Goal: Information Seeking & Learning: Learn about a topic

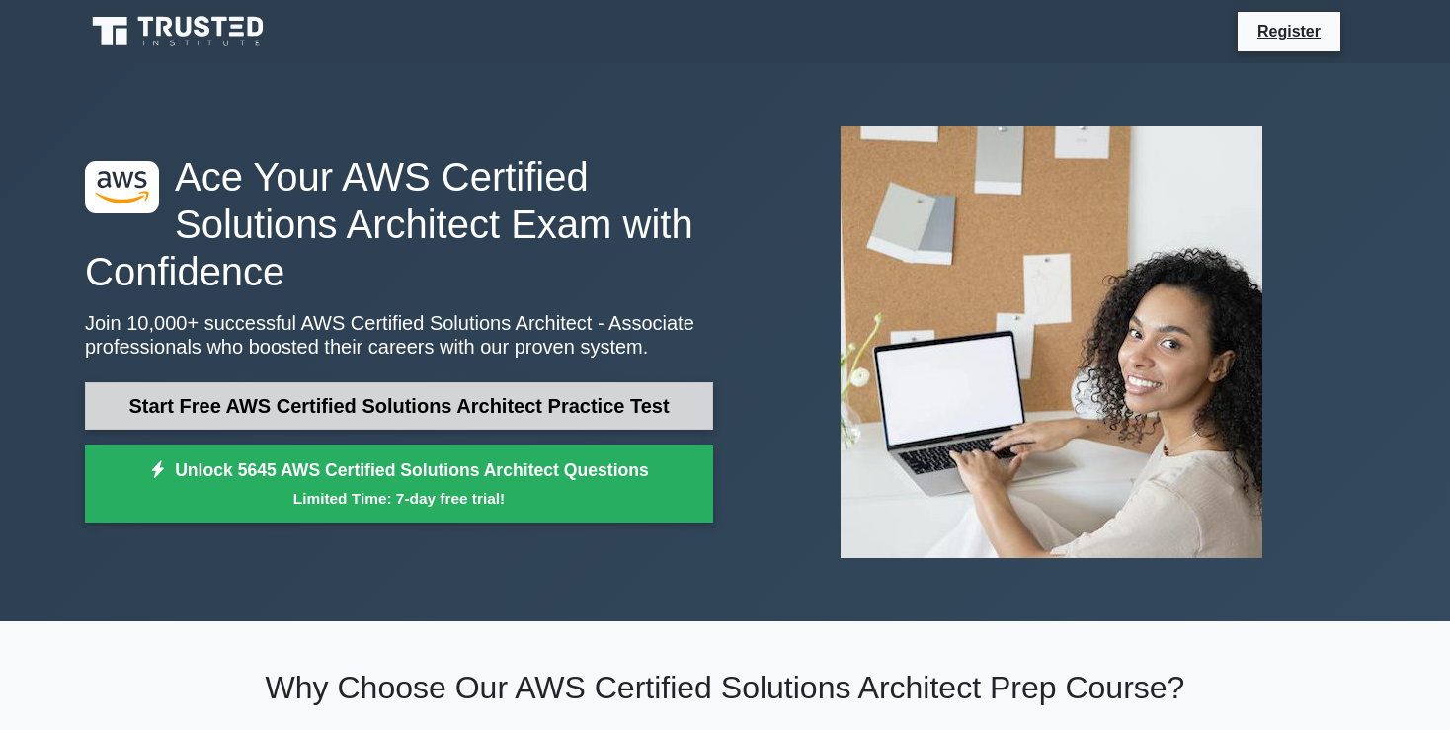
click at [290, 405] on link "Start Free AWS Certified Solutions Architect Practice Test" at bounding box center [399, 405] width 628 height 47
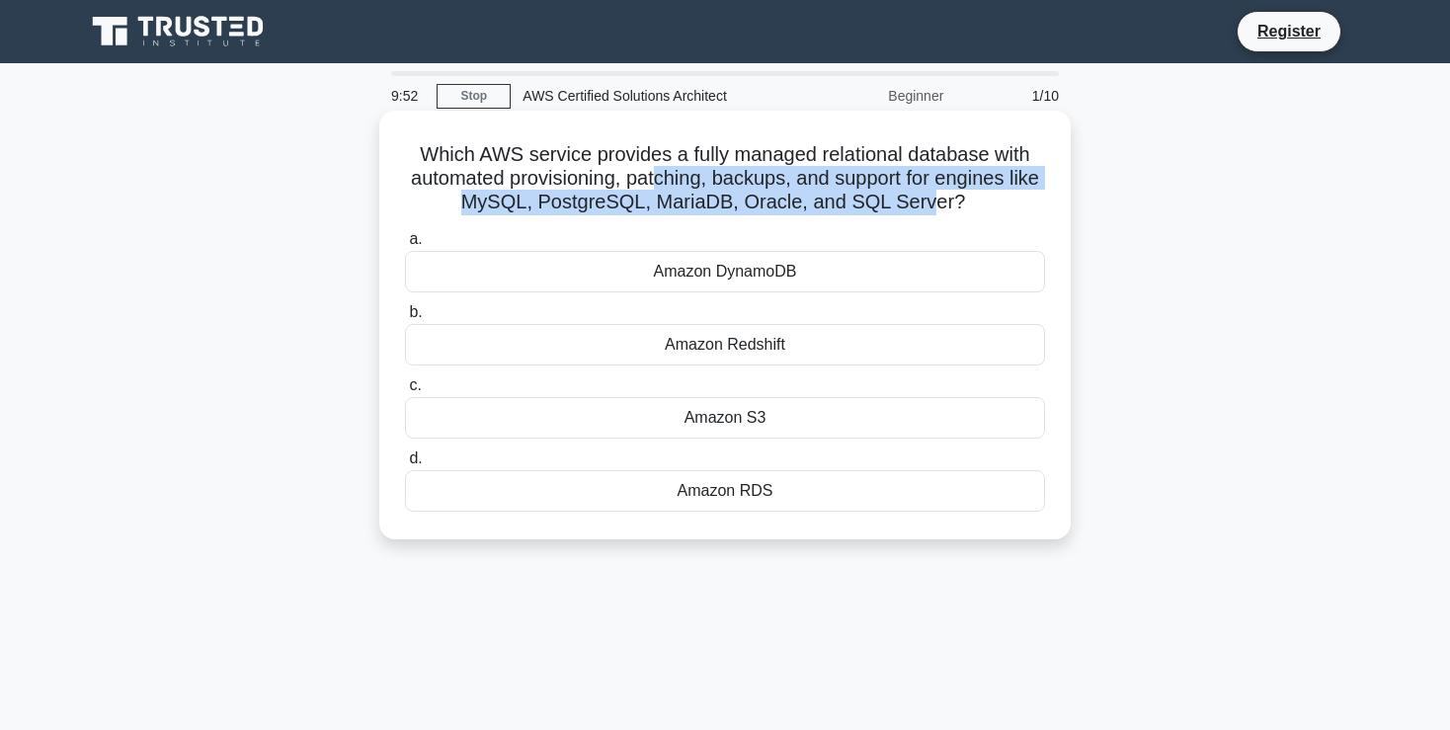
drag, startPoint x: 658, startPoint y: 178, endPoint x: 927, endPoint y: 191, distance: 269.0
click at [927, 191] on h5 "Which AWS service provides a fully managed relational database with automated p…" at bounding box center [725, 178] width 644 height 73
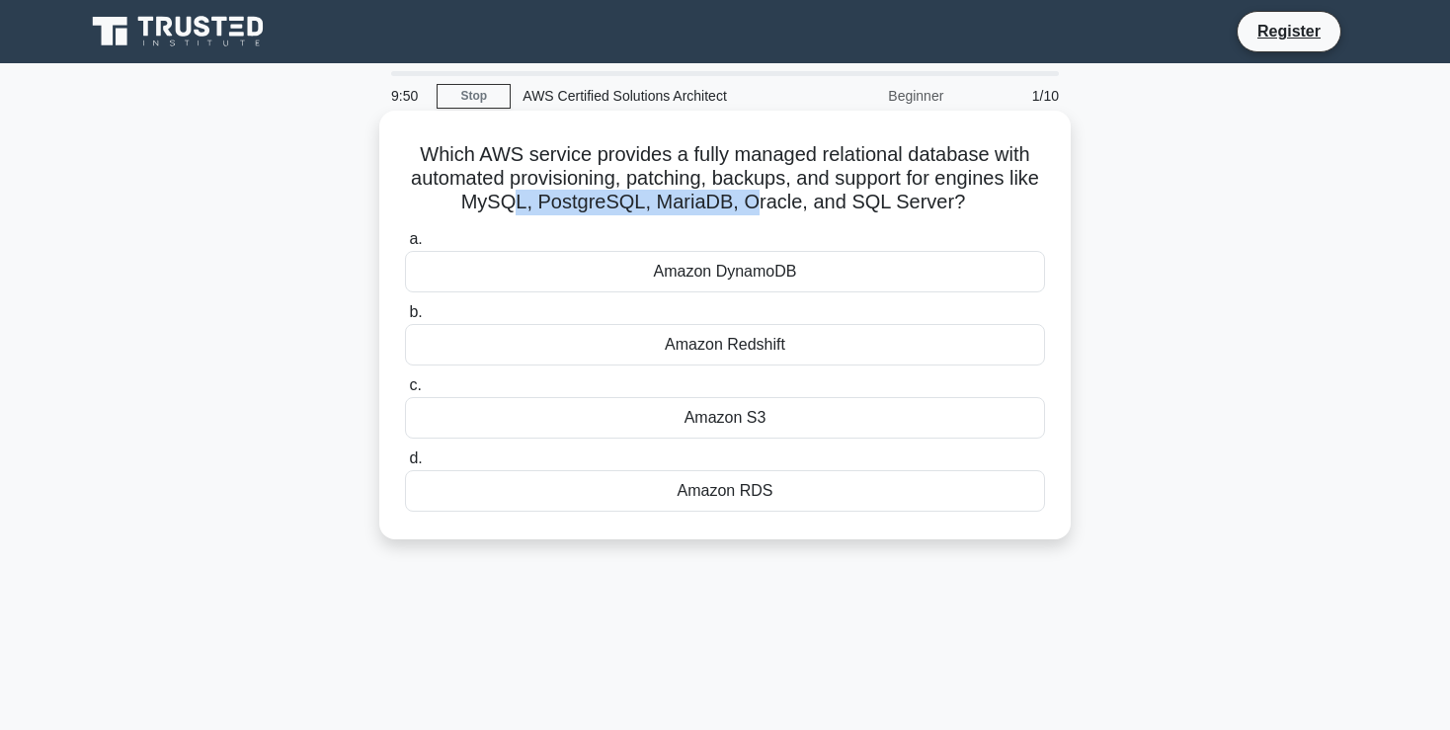
drag, startPoint x: 530, startPoint y: 199, endPoint x: 756, endPoint y: 196, distance: 226.3
click at [756, 196] on h5 "Which AWS service provides a fully managed relational database with automated p…" at bounding box center [725, 178] width 644 height 73
click at [749, 279] on div "Amazon DynamoDB" at bounding box center [725, 271] width 640 height 41
click at [405, 246] on input "a. Amazon DynamoDB" at bounding box center [405, 239] width 0 height 13
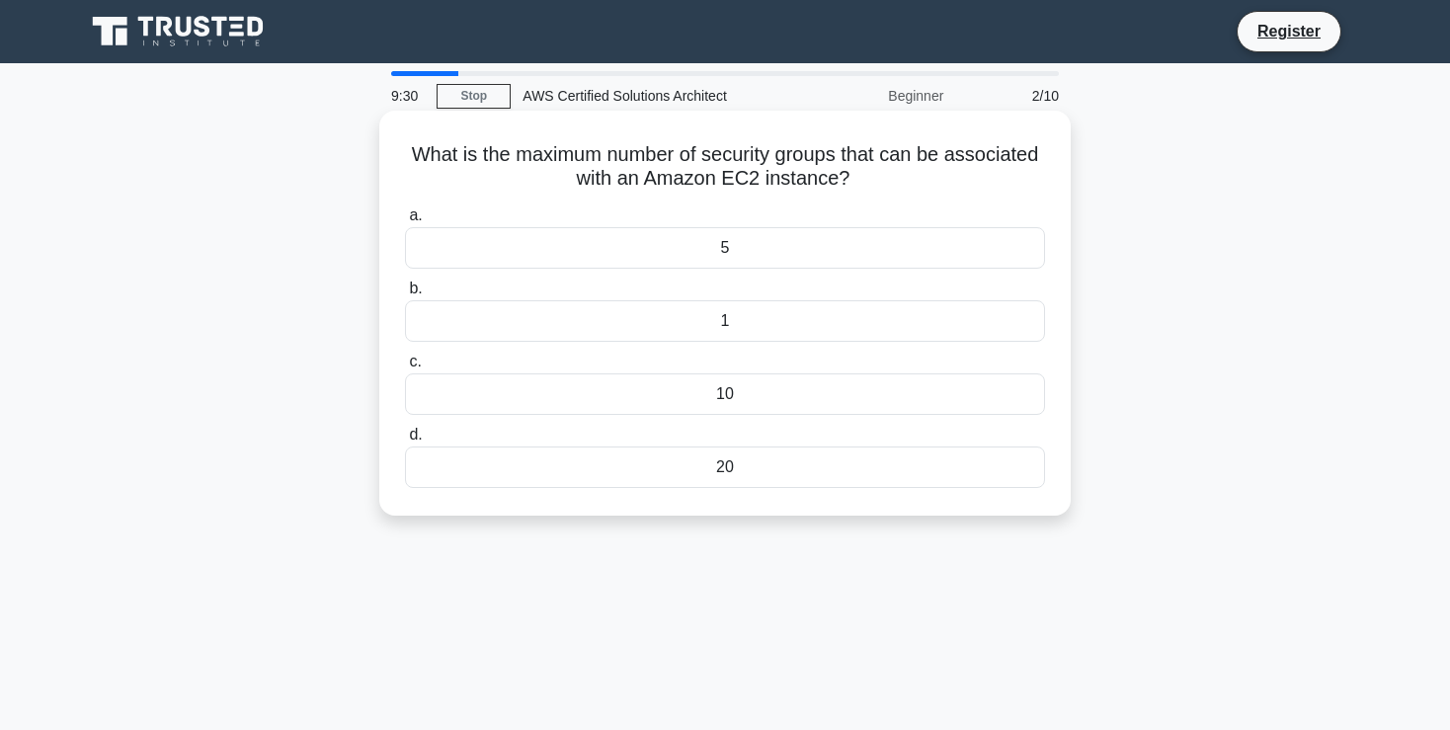
click at [725, 397] on div "10" at bounding box center [725, 393] width 640 height 41
click at [405, 369] on input "c. 10" at bounding box center [405, 362] width 0 height 13
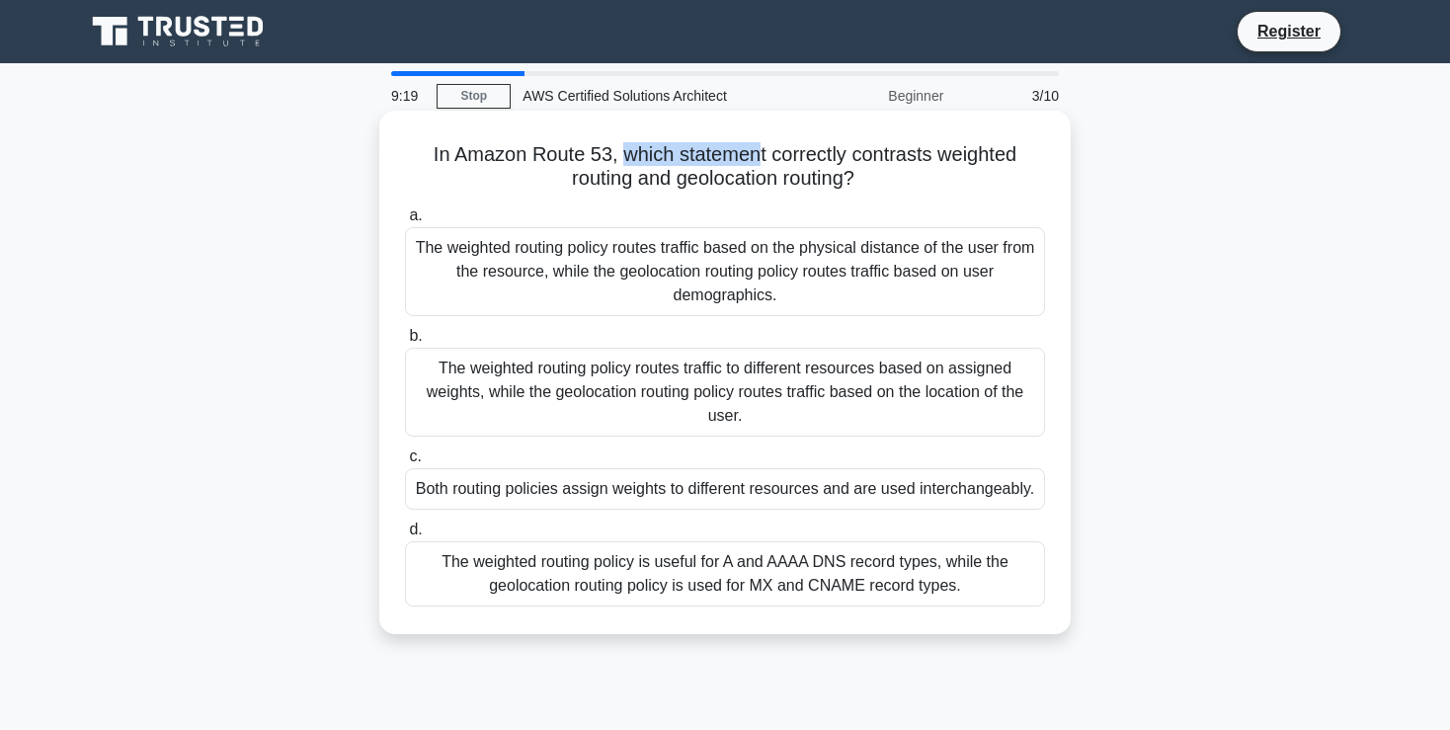
drag, startPoint x: 625, startPoint y: 159, endPoint x: 761, endPoint y: 165, distance: 135.5
click at [761, 165] on h5 "In Amazon Route 53, which statement correctly contrasts weighted routing and ge…" at bounding box center [725, 166] width 644 height 49
click at [753, 372] on div "The weighted routing policy routes traffic to different resources based on assi…" at bounding box center [725, 392] width 640 height 89
click at [405, 343] on input "b. The weighted routing policy routes traffic to different resources based on a…" at bounding box center [405, 336] width 0 height 13
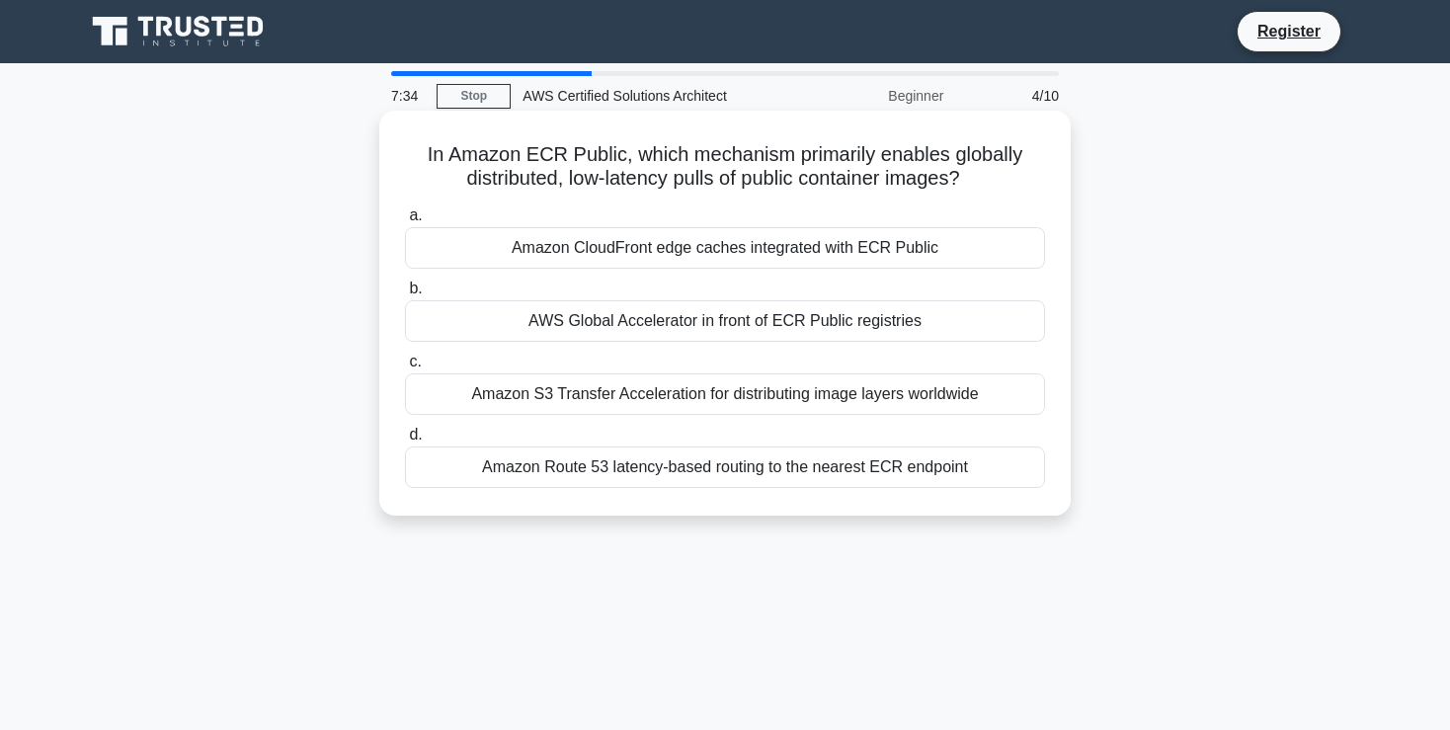
click at [750, 477] on div "Amazon Route 53 latency-based routing to the nearest ECR endpoint" at bounding box center [725, 467] width 640 height 41
click at [405, 442] on input "d. Amazon Route 53 latency-based routing to the nearest ECR endpoint" at bounding box center [405, 435] width 0 height 13
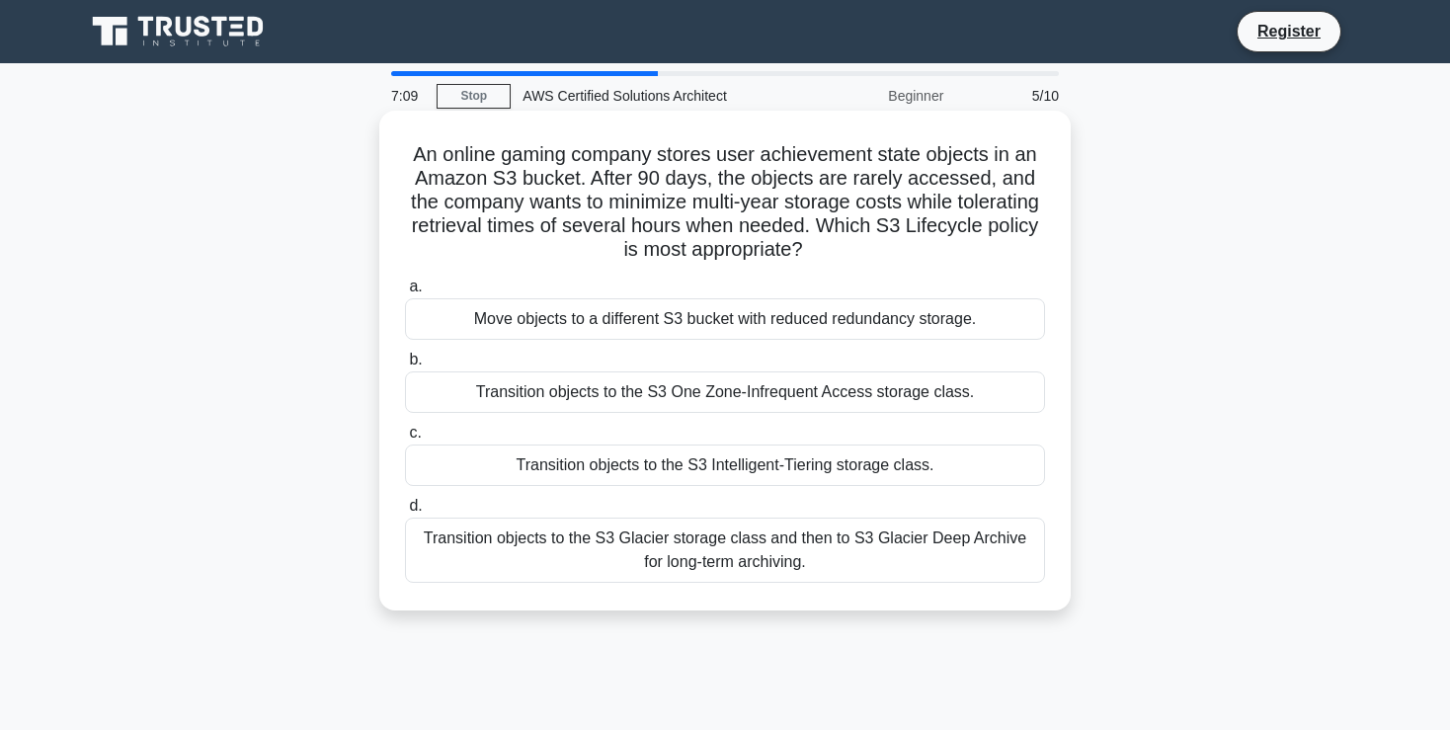
click at [872, 551] on div "Transition objects to the S3 Glacier storage class and then to S3 Glacier Deep …" at bounding box center [725, 550] width 640 height 65
click at [405, 513] on input "d. Transition objects to the S3 Glacier storage class and then to S3 Glacier De…" at bounding box center [405, 506] width 0 height 13
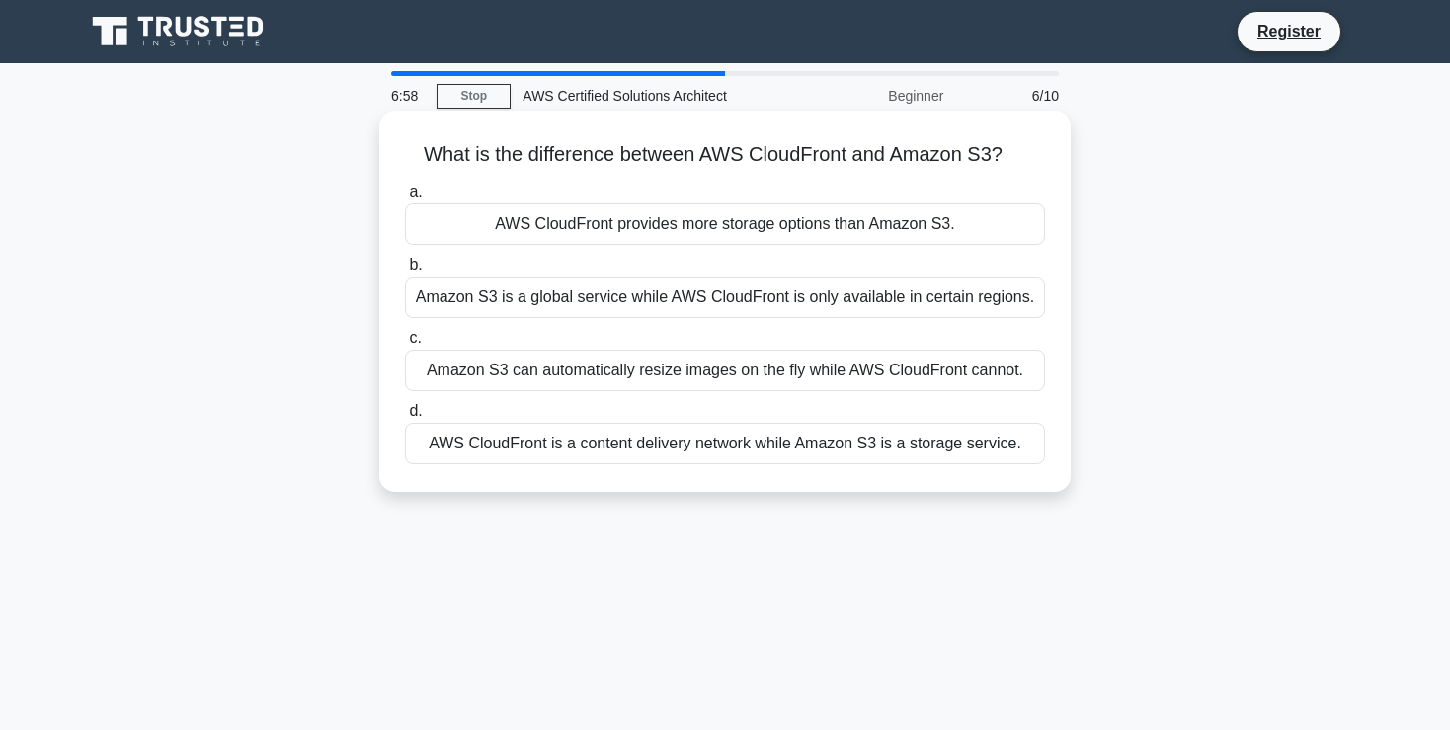
click at [699, 144] on h5 "What is the difference between AWS CloudFront and Amazon S3? .spinner_0XTQ{tran…" at bounding box center [725, 155] width 644 height 26
click at [752, 446] on div "AWS CloudFront is a content delivery network while Amazon S3 is a storage servi…" at bounding box center [725, 443] width 640 height 41
click at [405, 418] on input "d. AWS CloudFront is a content delivery network while Amazon S3 is a storage se…" at bounding box center [405, 411] width 0 height 13
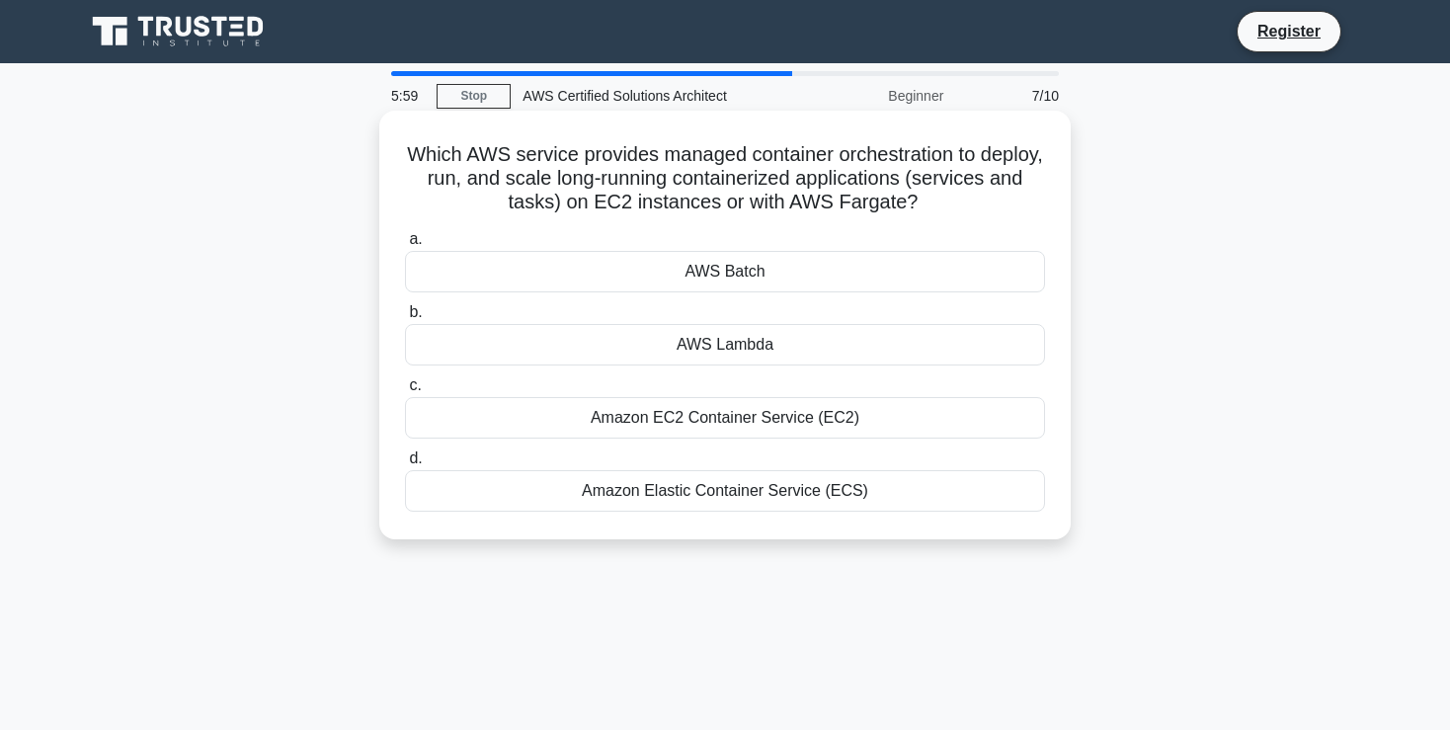
click at [762, 500] on div "Amazon Elastic Container Service (ECS)" at bounding box center [725, 490] width 640 height 41
click at [405, 465] on input "d. Amazon Elastic Container Service (ECS)" at bounding box center [405, 458] width 0 height 13
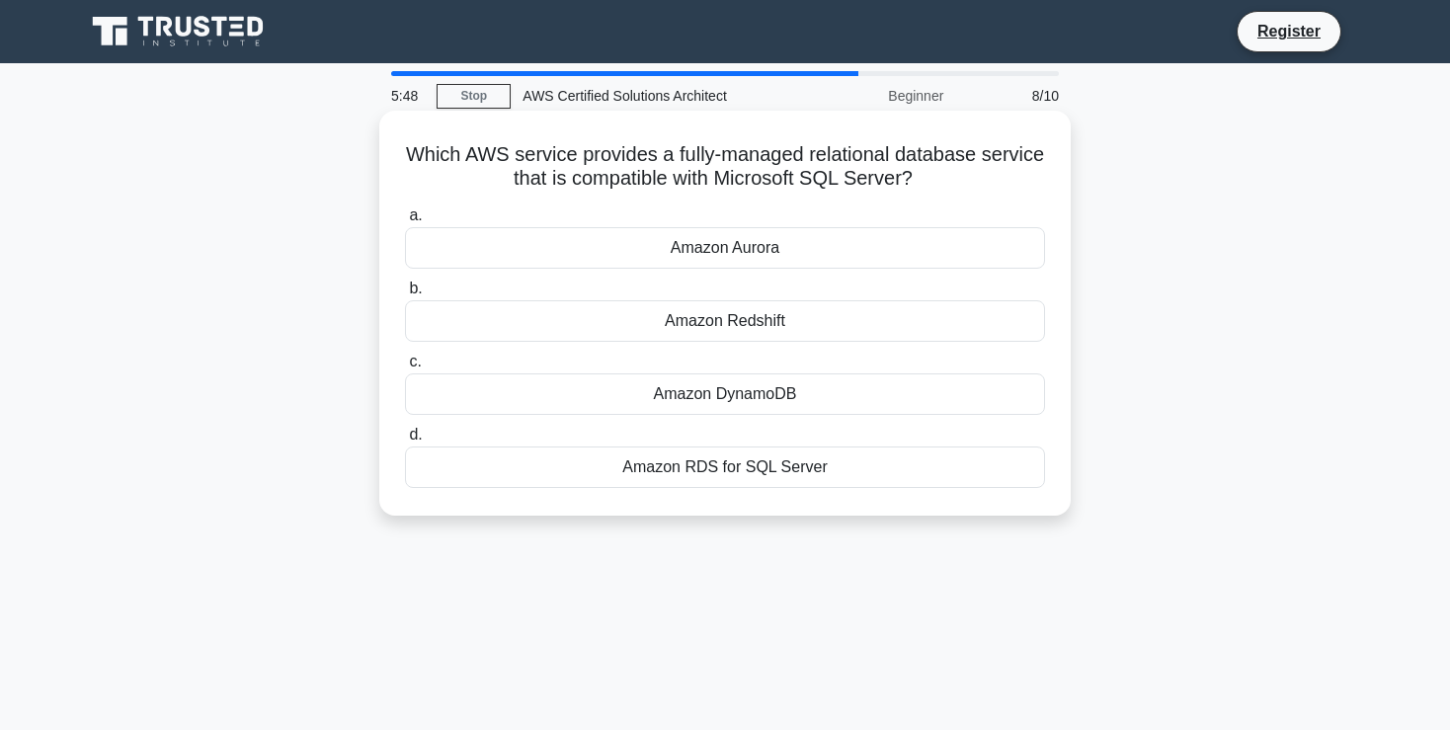
click at [729, 475] on div "Amazon RDS for SQL Server" at bounding box center [725, 467] width 640 height 41
click at [405, 442] on input "d. Amazon RDS for SQL Server" at bounding box center [405, 435] width 0 height 13
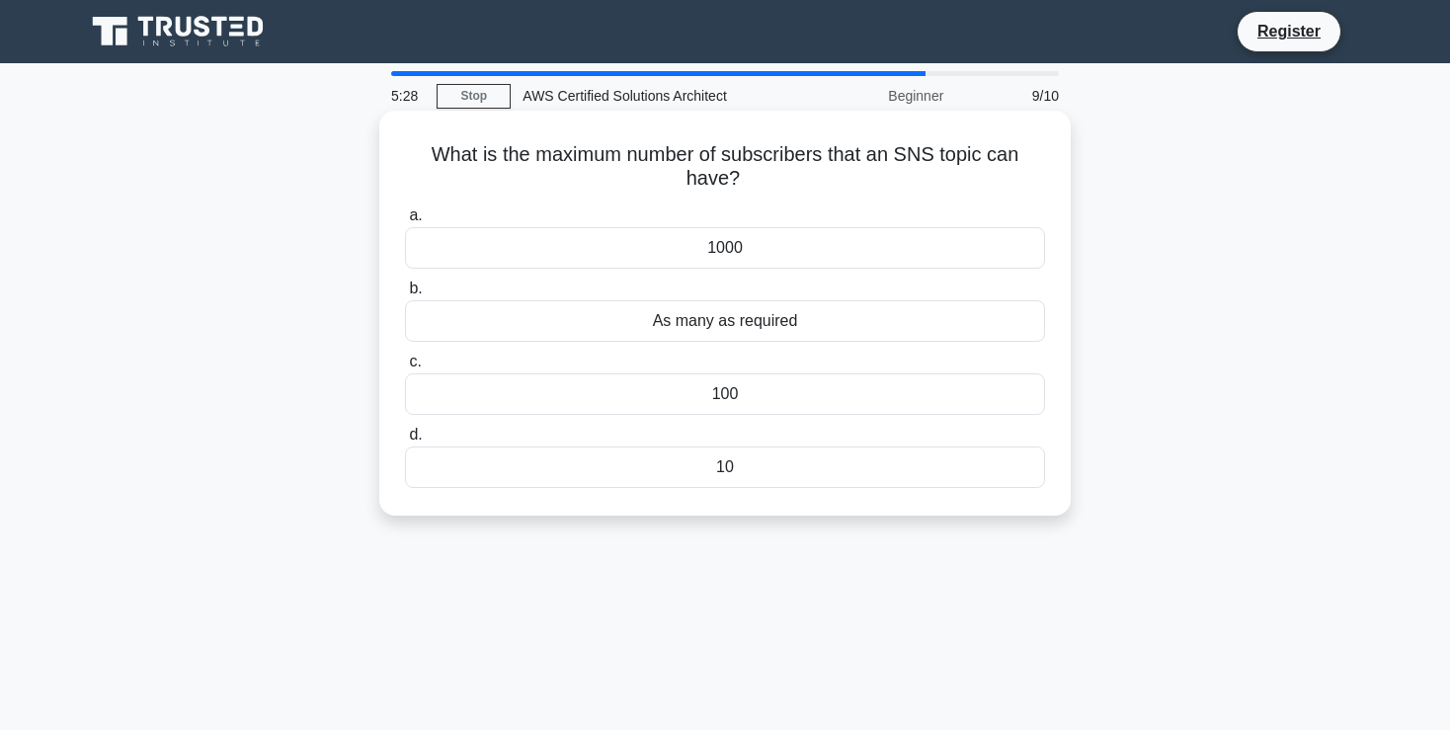
click at [698, 389] on div "100" at bounding box center [725, 393] width 640 height 41
click at [405, 369] on input "c. 100" at bounding box center [405, 362] width 0 height 13
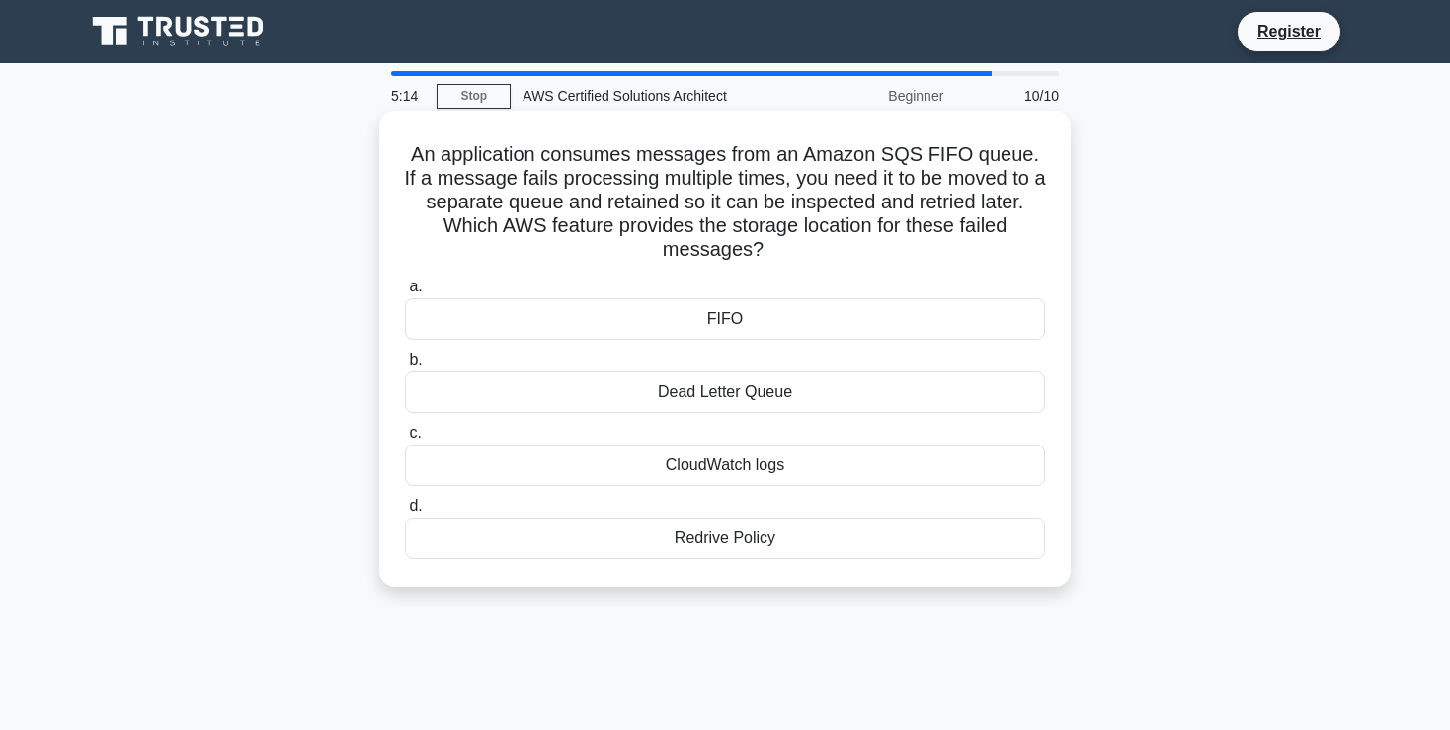
click at [754, 317] on div "FIFO" at bounding box center [725, 318] width 640 height 41
click at [405, 293] on input "a. FIFO" at bounding box center [405, 287] width 0 height 13
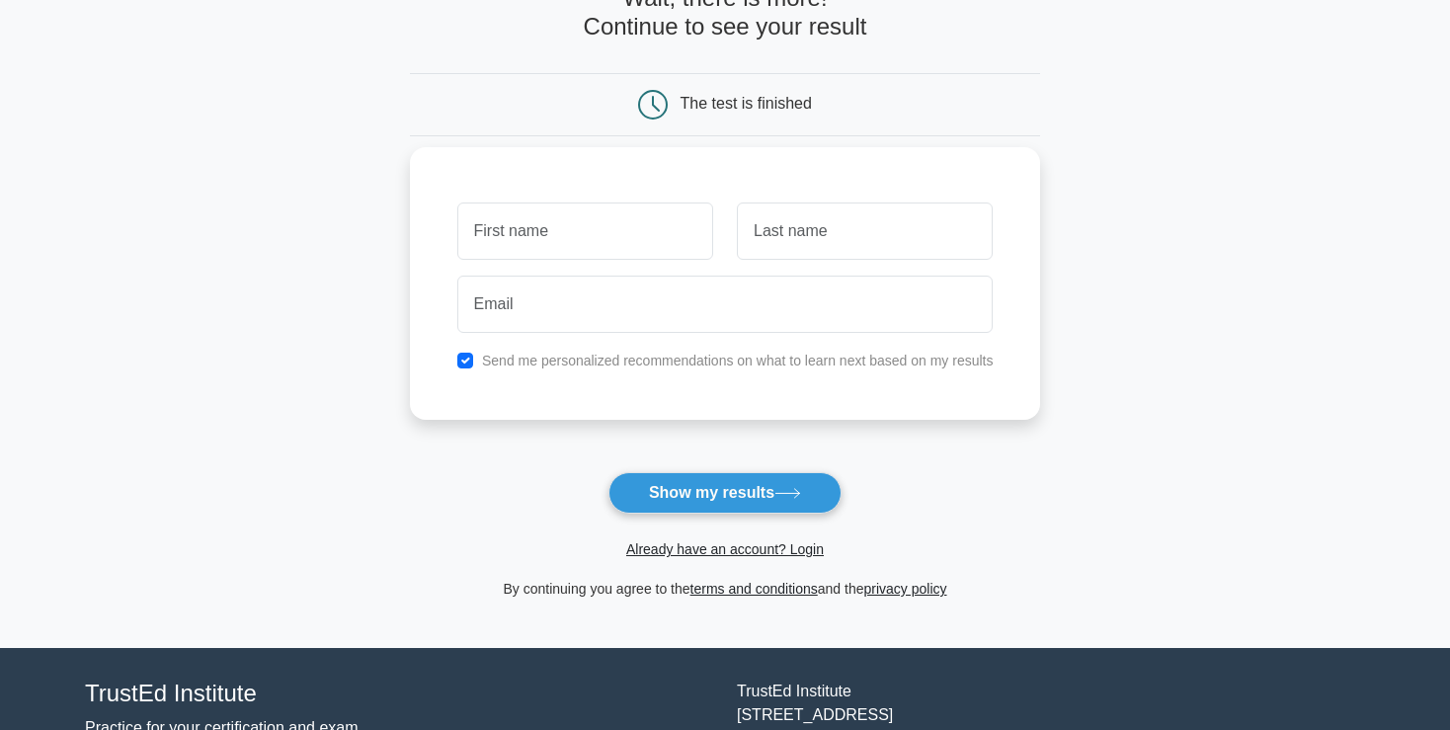
scroll to position [261, 0]
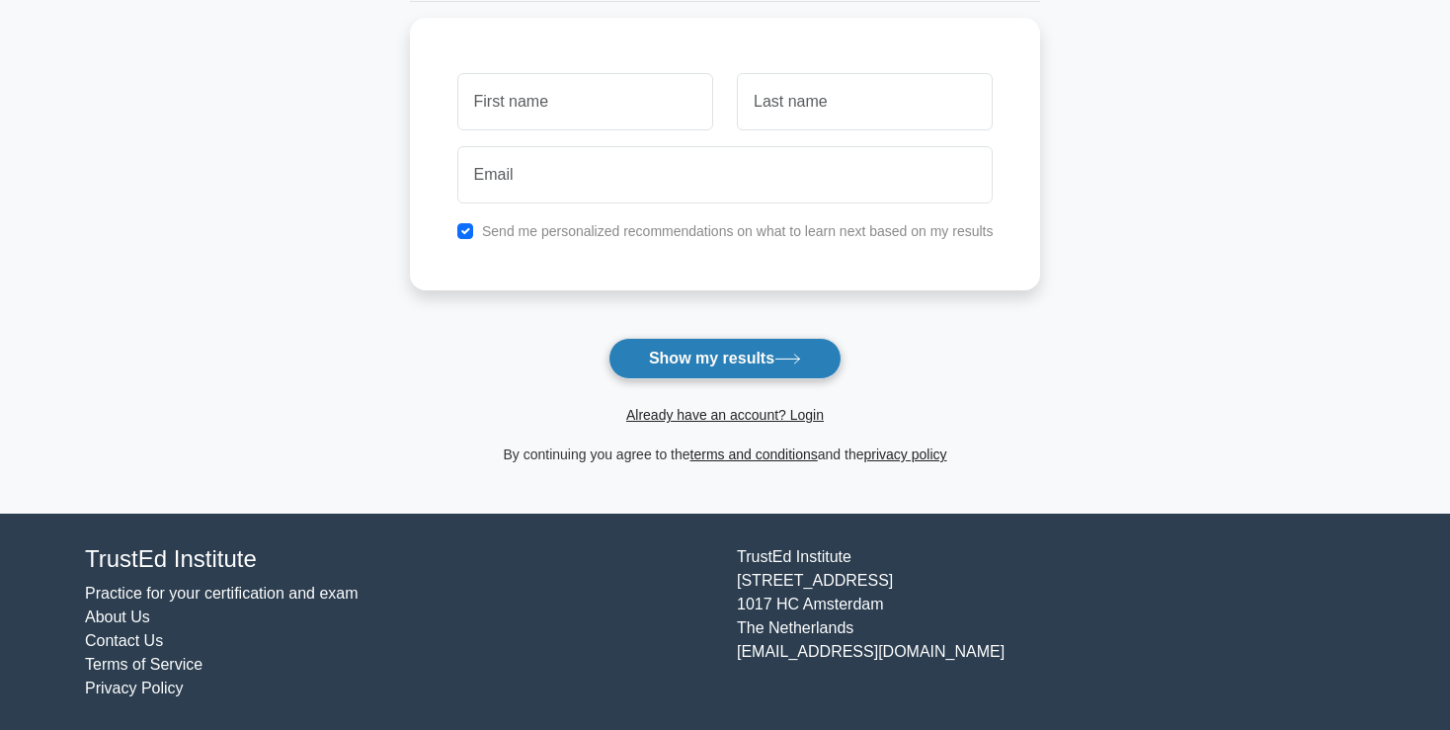
click at [721, 363] on button "Show my results" at bounding box center [725, 358] width 233 height 41
click at [619, 235] on div "Send me personalized recommendations on what to learn next based on my results" at bounding box center [726, 226] width 560 height 24
click at [590, 226] on label "Send me personalized recommendations on what to learn next based on my results" at bounding box center [738, 226] width 512 height 16
click at [465, 224] on input "checkbox" at bounding box center [465, 226] width 16 height 16
checkbox input "false"
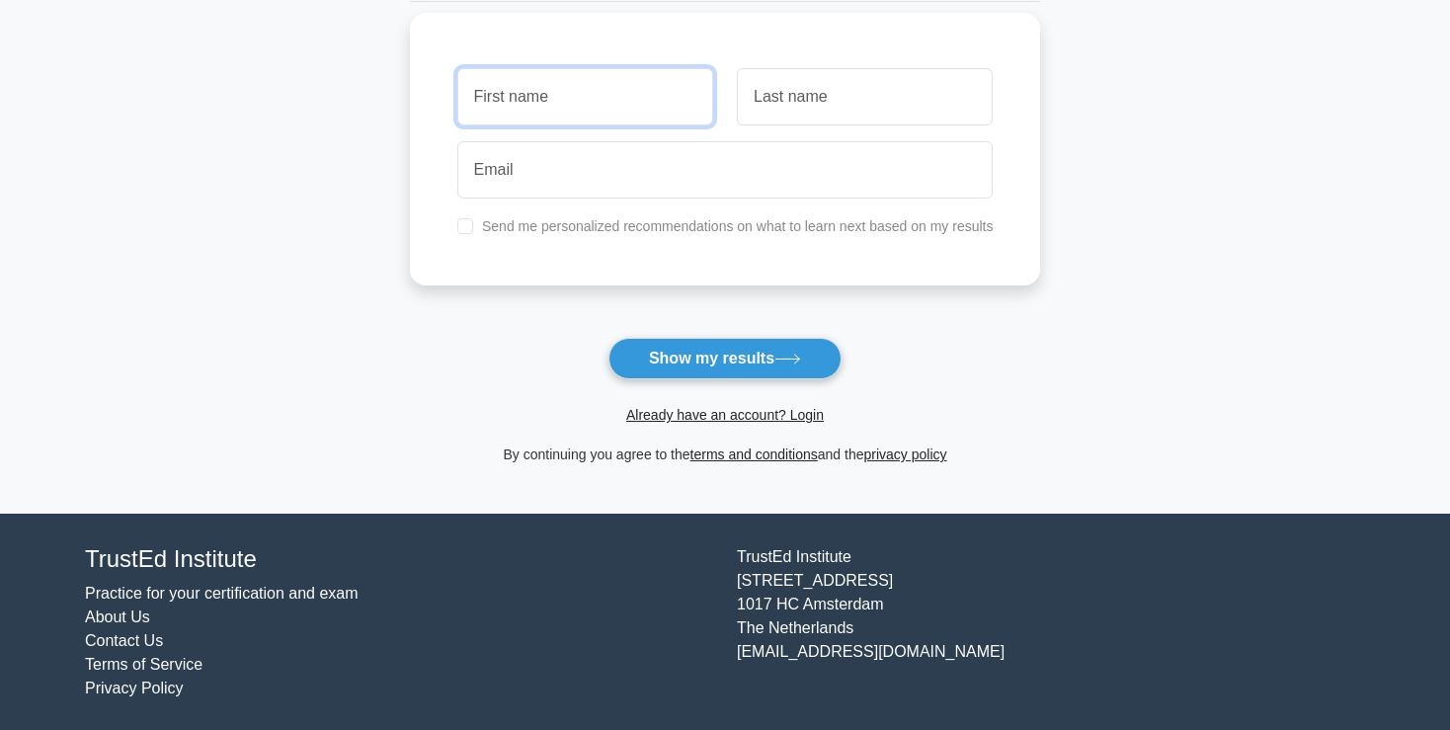
click at [540, 98] on input "text" at bounding box center [585, 96] width 256 height 57
type input "as"
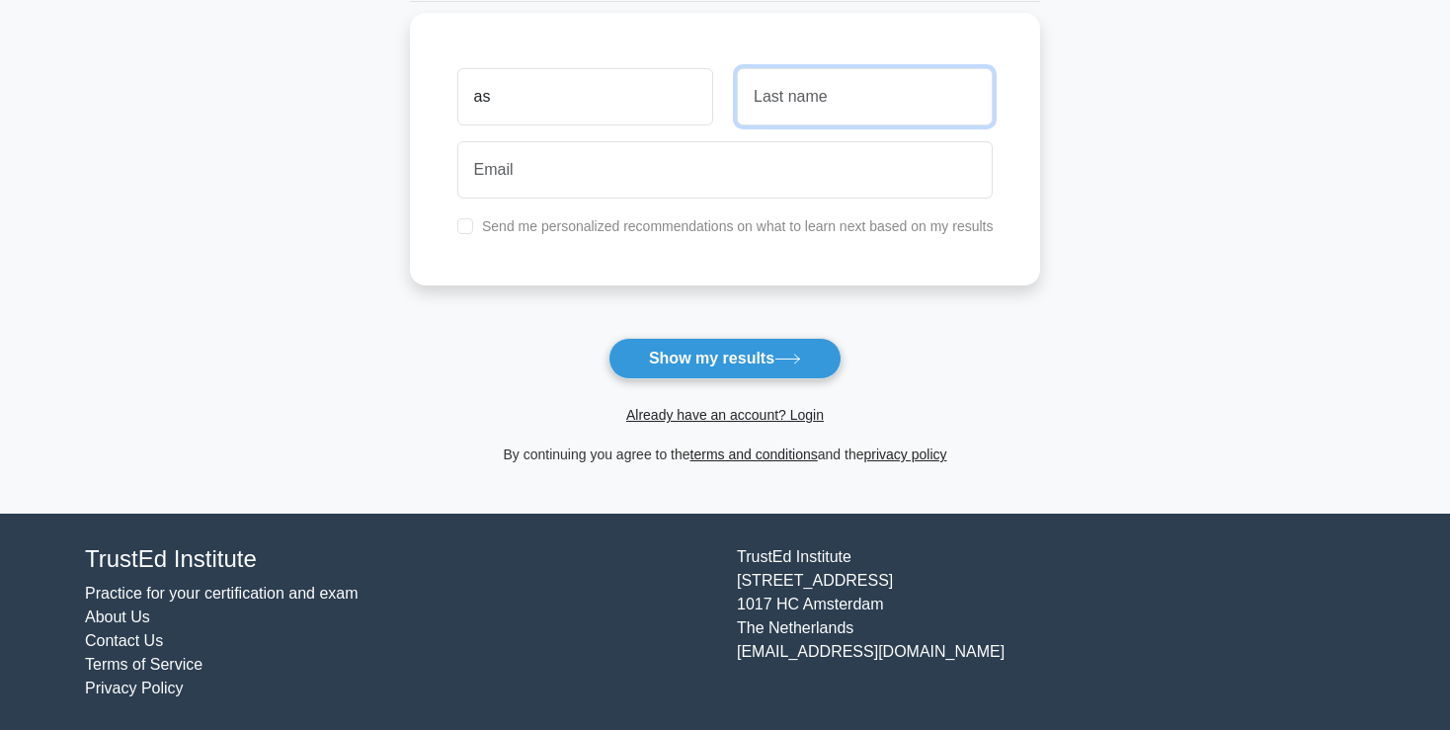
click at [825, 98] on input "text" at bounding box center [865, 96] width 256 height 57
type input "asd"
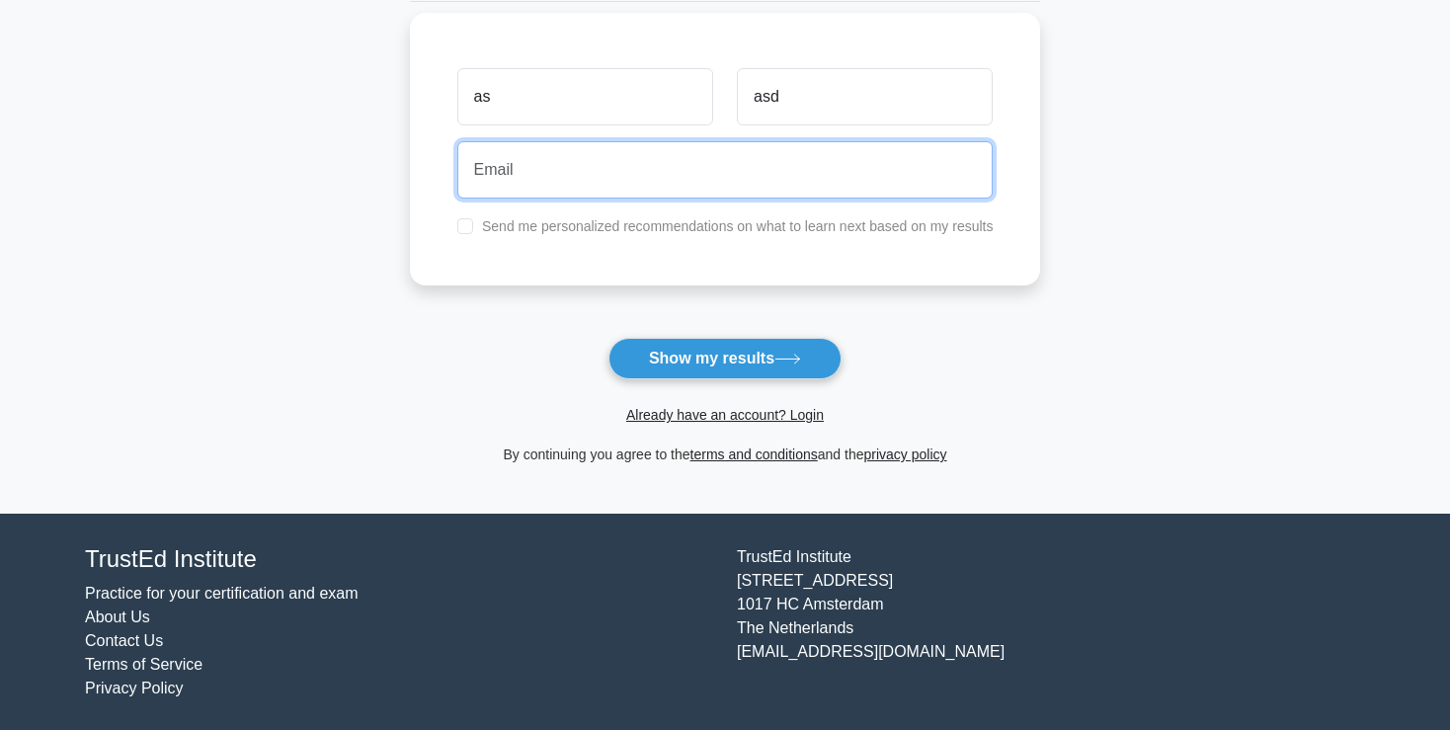
click at [571, 176] on input "email" at bounding box center [725, 169] width 536 height 57
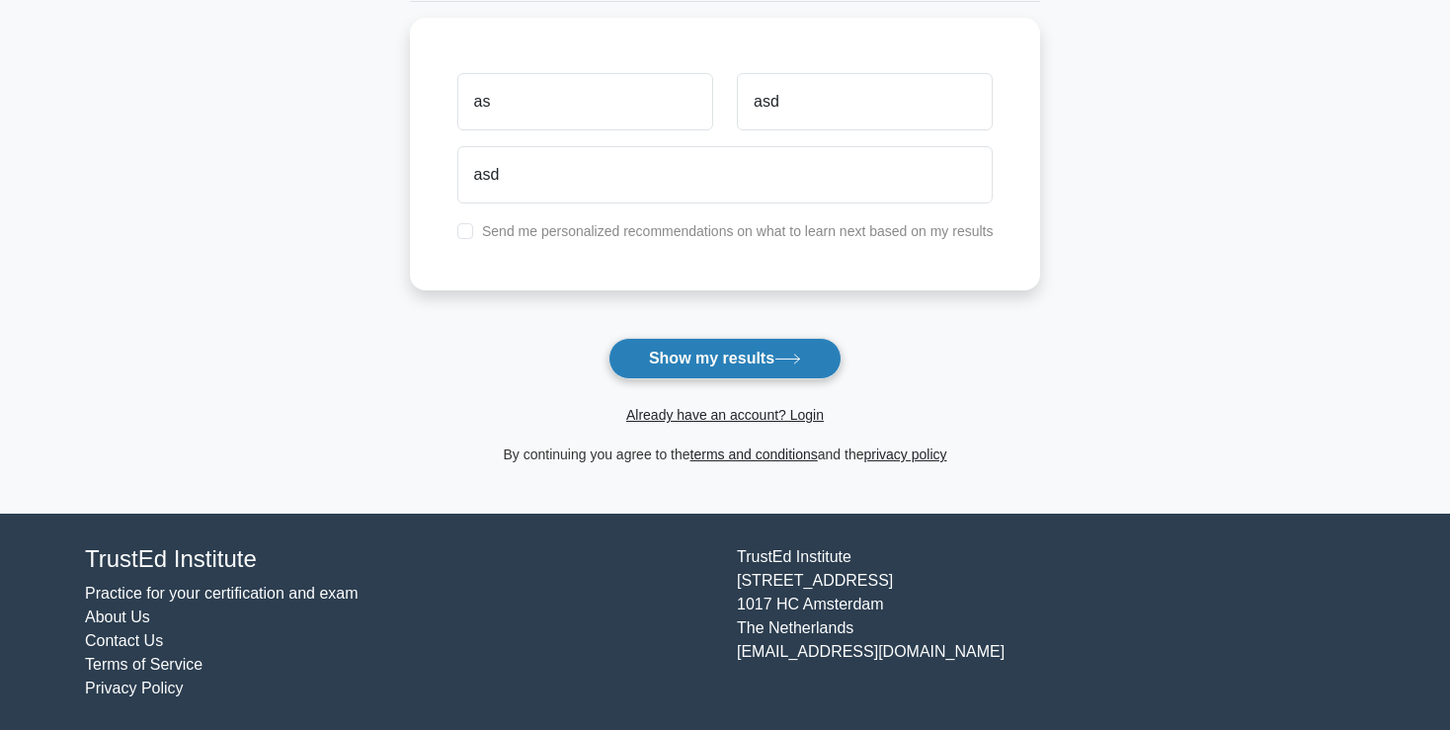
click at [720, 351] on button "Show my results" at bounding box center [725, 358] width 233 height 41
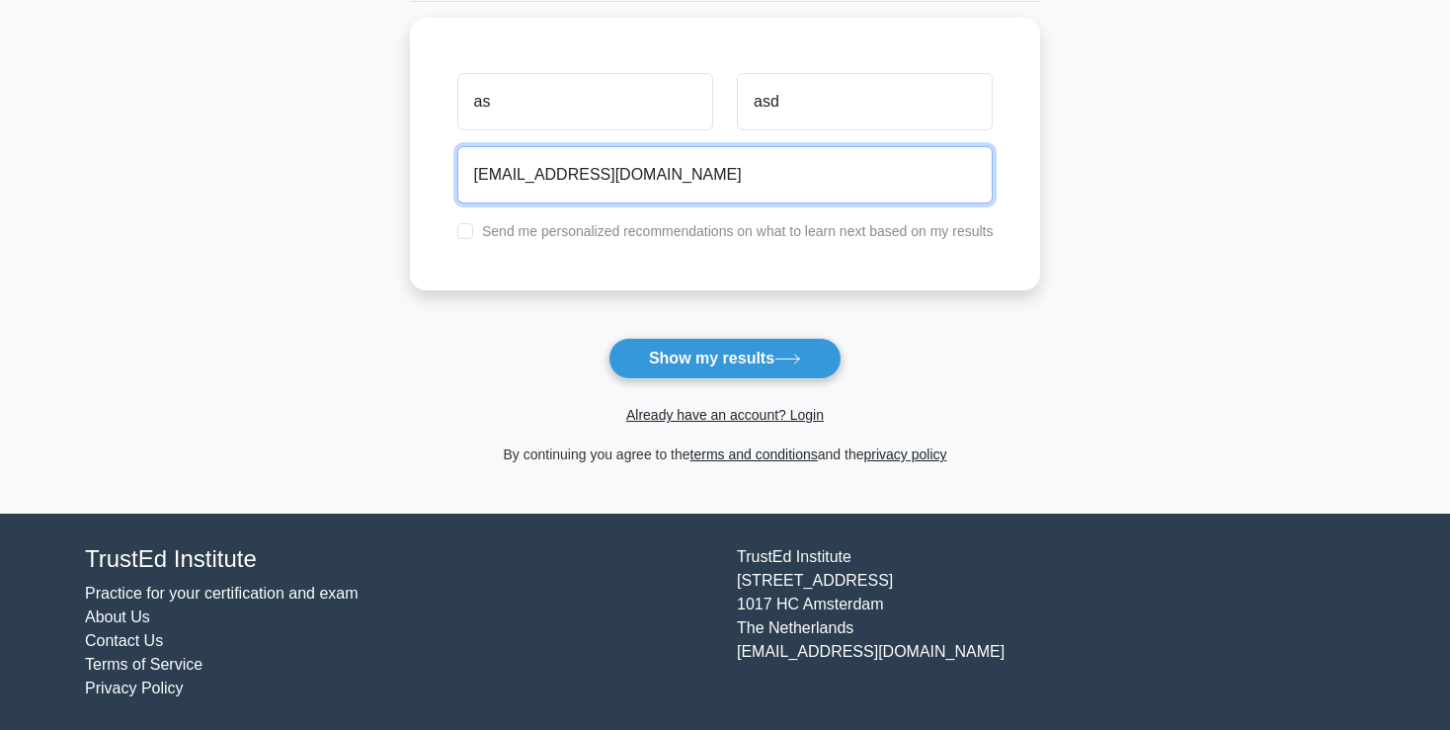
type input "asd@123.com"
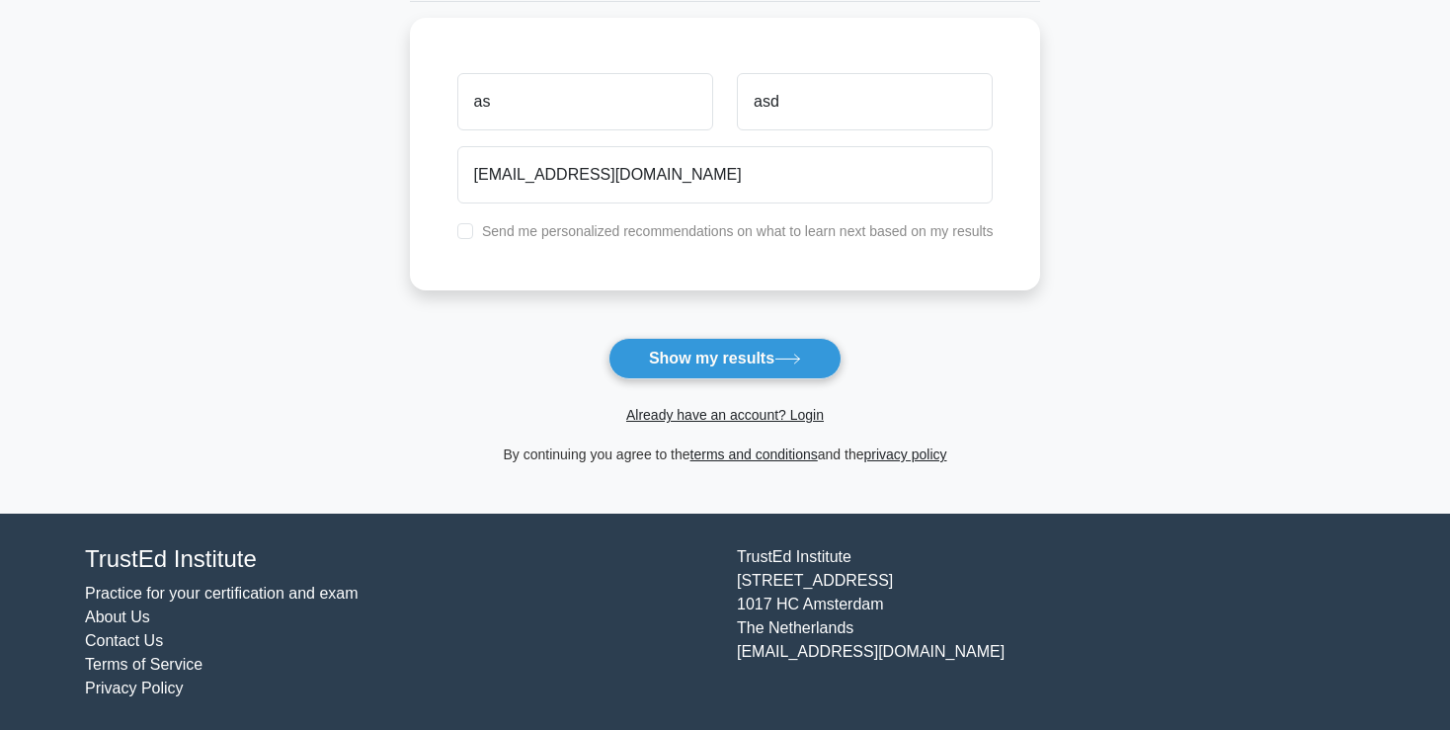
click at [742, 381] on div "Already have an account? Login" at bounding box center [725, 402] width 631 height 47
click at [741, 360] on button "Show my results" at bounding box center [725, 358] width 233 height 41
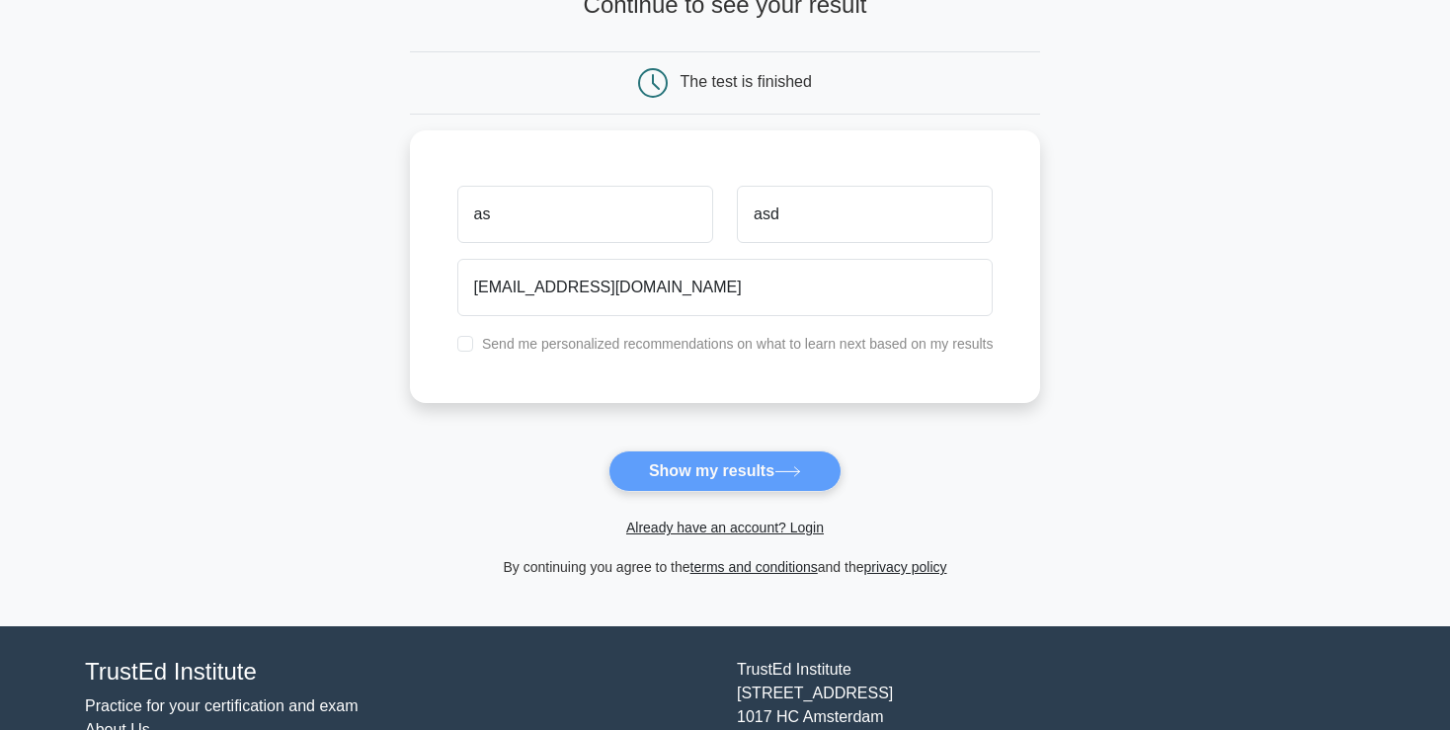
scroll to position [52, 0]
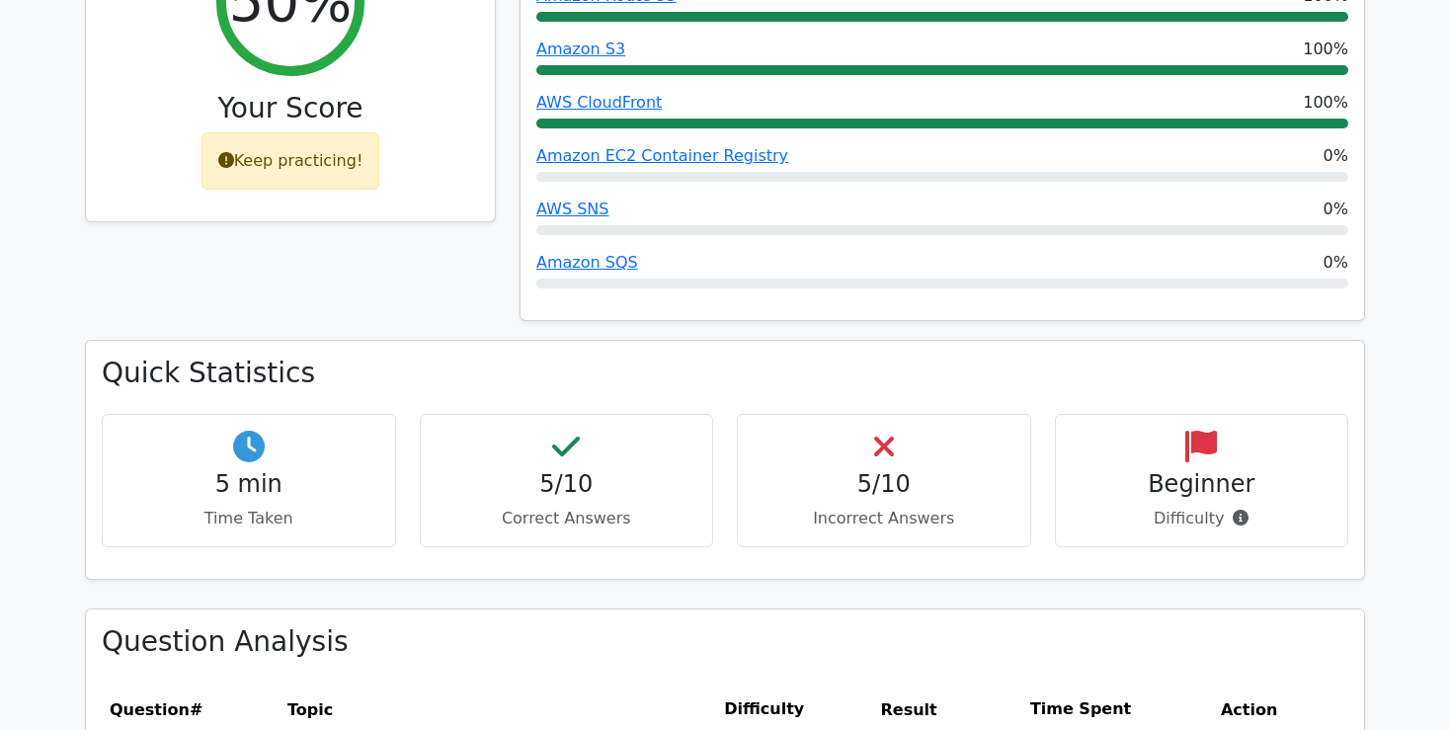
scroll to position [1355, 0]
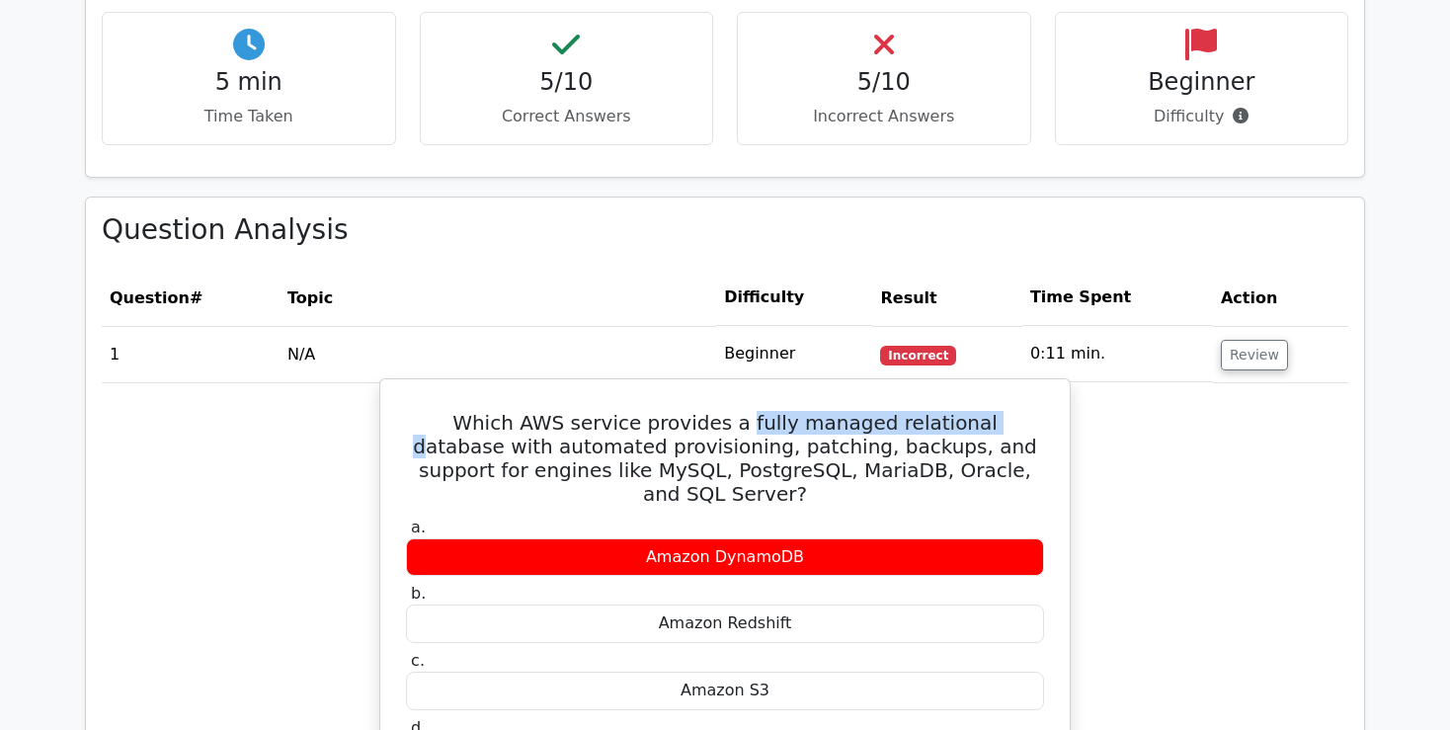
drag, startPoint x: 783, startPoint y: 324, endPoint x: 919, endPoint y: 324, distance: 135.3
click at [919, 411] on h5 "Which AWS service provides a fully managed relational database with automated p…" at bounding box center [725, 458] width 642 height 95
drag, startPoint x: 992, startPoint y: 326, endPoint x: 994, endPoint y: 364, distance: 37.6
click at [994, 411] on h5 "Which AWS service provides a fully managed relational database with automated p…" at bounding box center [725, 458] width 642 height 95
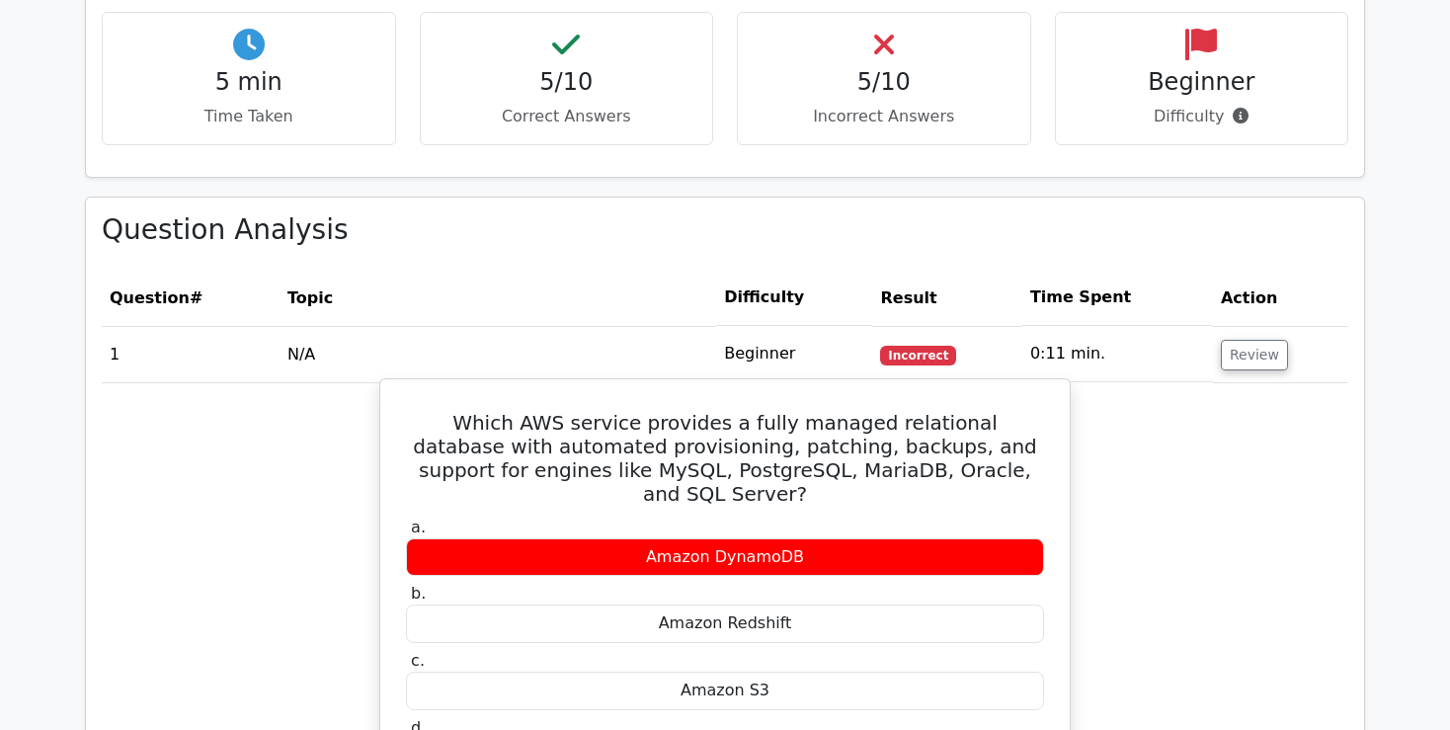
click at [994, 411] on h5 "Which AWS service provides a fully managed relational database with automated p…" at bounding box center [725, 458] width 642 height 95
drag, startPoint x: 974, startPoint y: 370, endPoint x: 881, endPoint y: 369, distance: 92.9
click at [881, 411] on h5 "Which AWS service provides a fully managed relational database with automated p…" at bounding box center [725, 458] width 642 height 95
drag, startPoint x: 647, startPoint y: 372, endPoint x: 938, endPoint y: 372, distance: 290.5
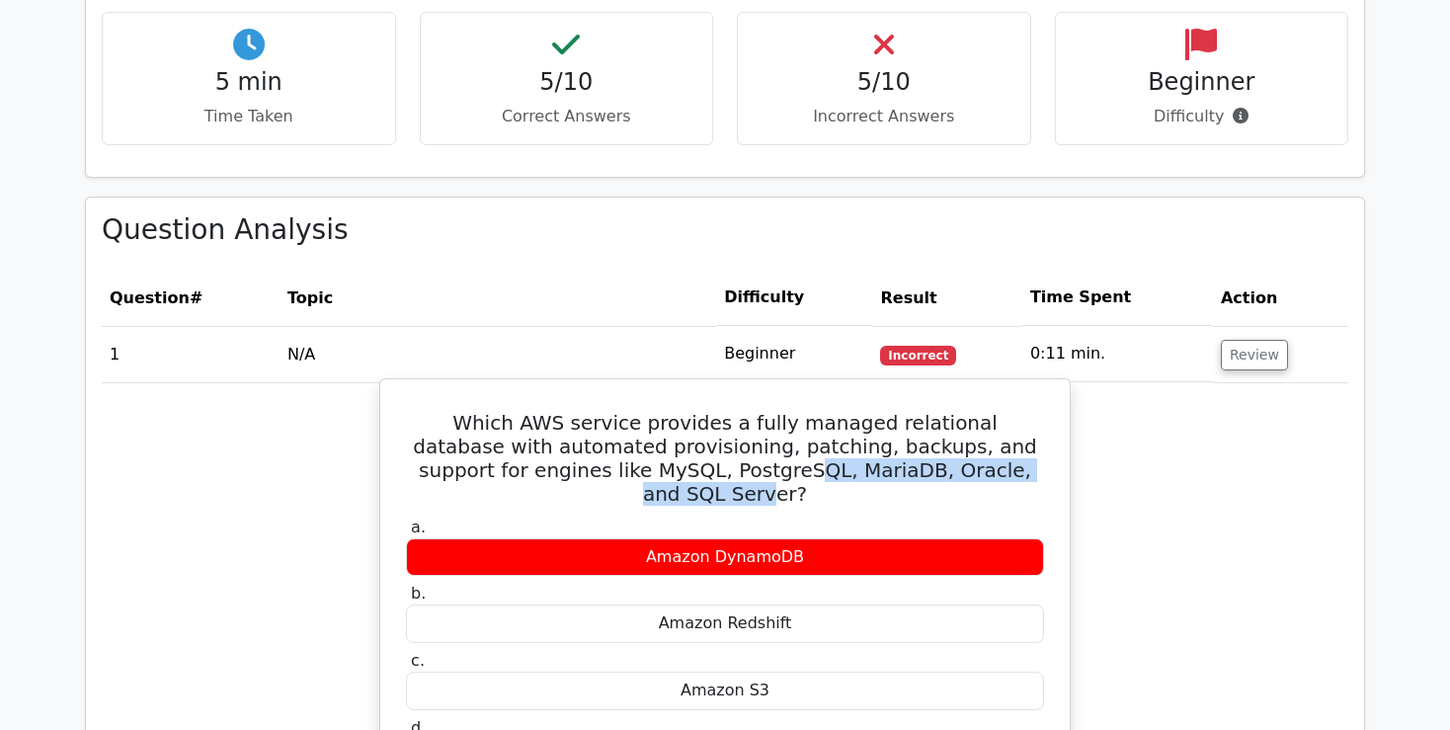
click at [938, 411] on h5 "Which AWS service provides a fully managed relational database with automated p…" at bounding box center [725, 458] width 642 height 95
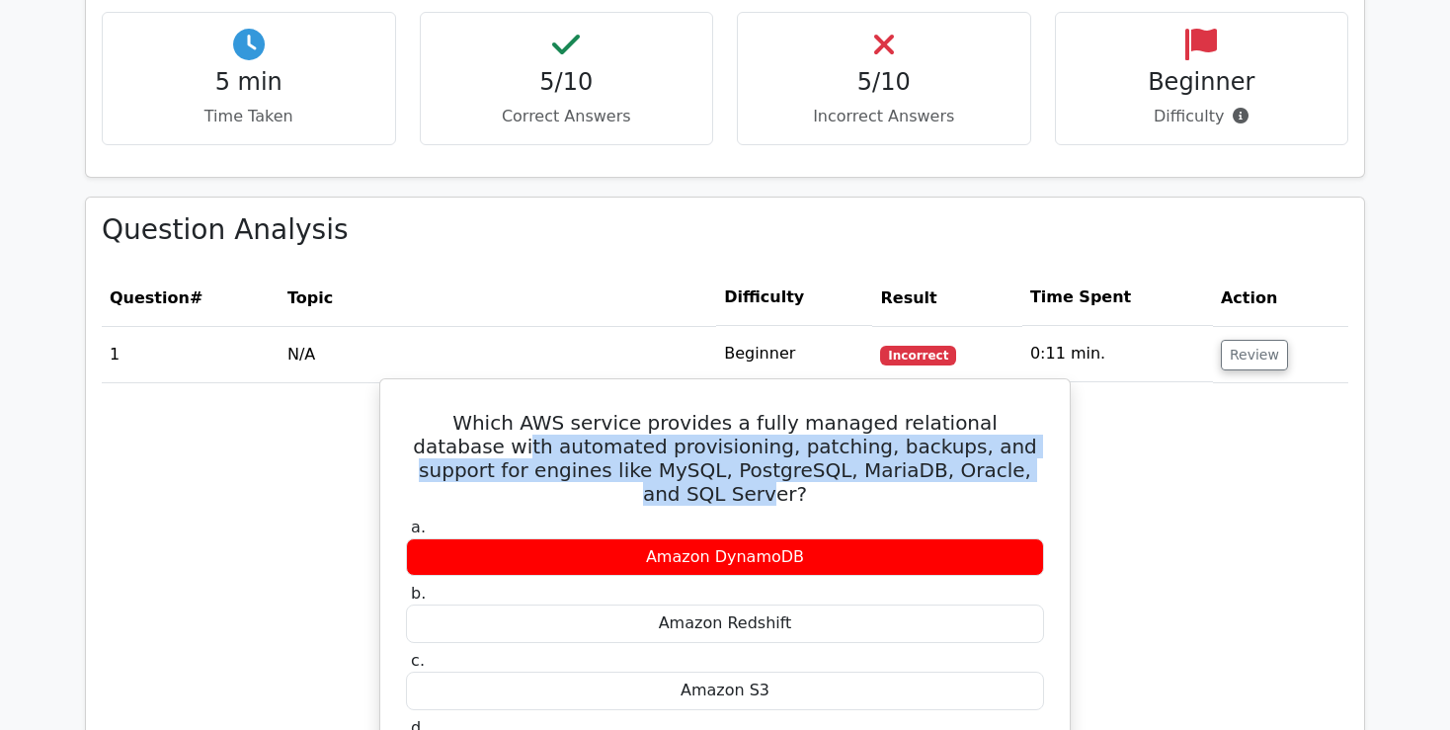
drag, startPoint x: 1022, startPoint y: 331, endPoint x: 934, endPoint y: 368, distance: 95.2
click at [934, 411] on h5 "Which AWS service provides a fully managed relational database with automated p…" at bounding box center [725, 458] width 642 height 95
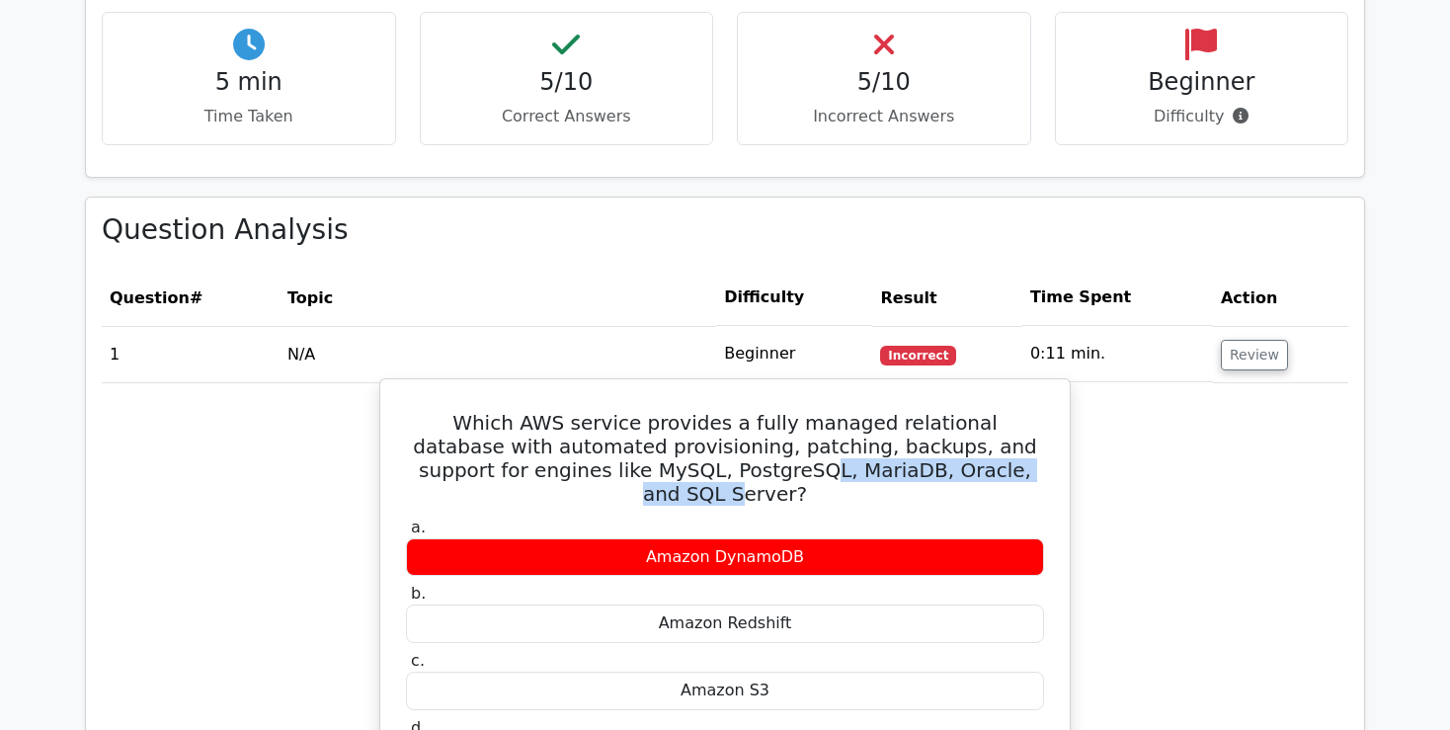
drag, startPoint x: 648, startPoint y: 369, endPoint x: 915, endPoint y: 373, distance: 266.8
click at [915, 411] on h5 "Which AWS service provides a fully managed relational database with automated p…" at bounding box center [725, 458] width 642 height 95
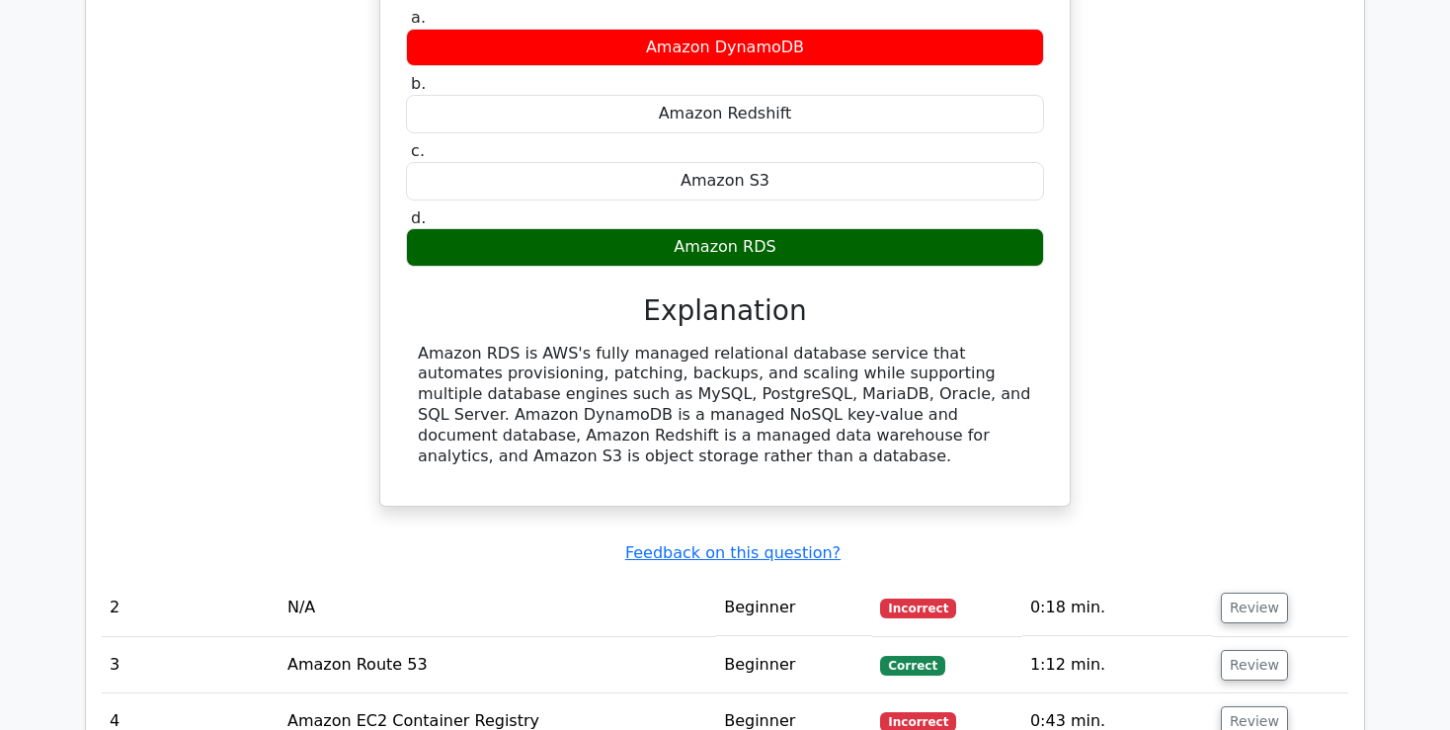
scroll to position [1877, 0]
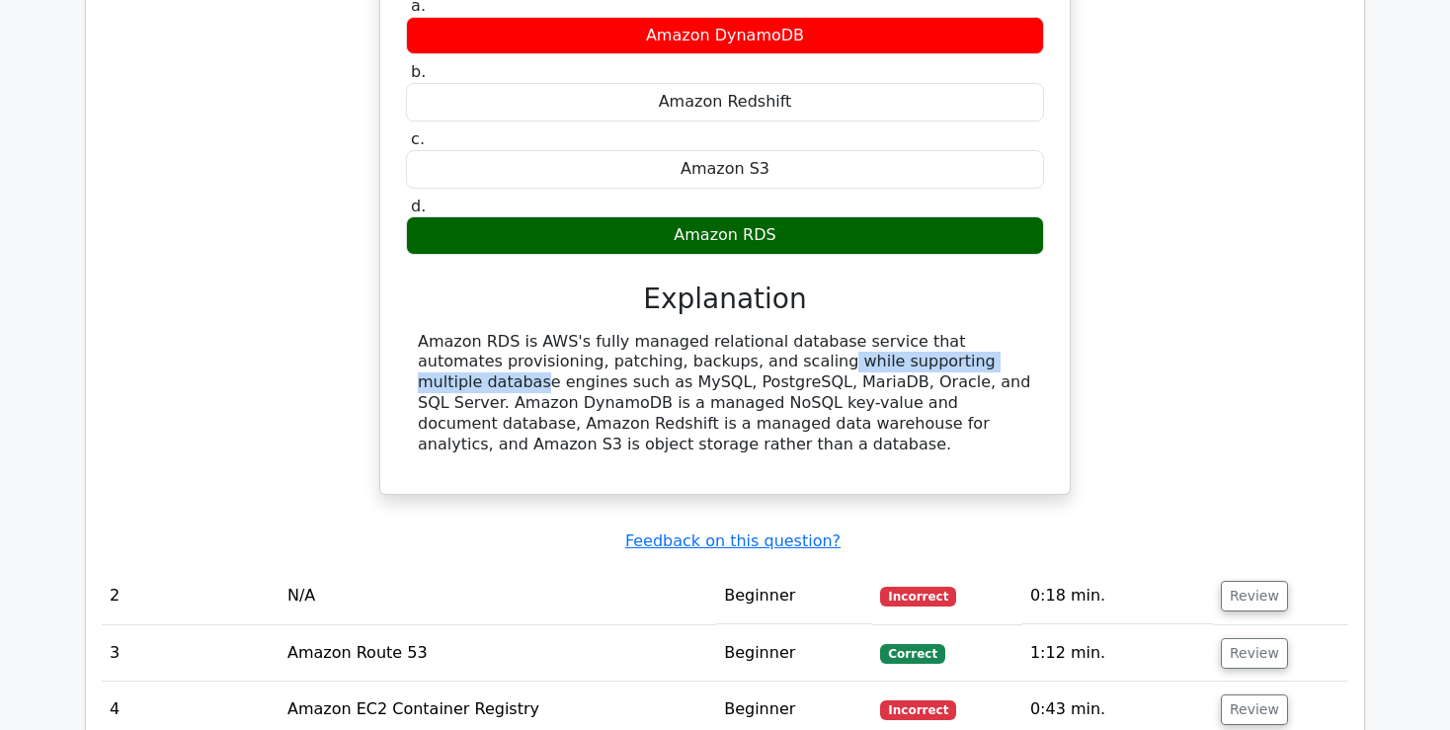
drag, startPoint x: 780, startPoint y: 235, endPoint x: 845, endPoint y: 235, distance: 64.2
click at [845, 332] on div "Amazon RDS is AWS's fully managed relational database service that automates pr…" at bounding box center [725, 393] width 615 height 123
drag, startPoint x: 607, startPoint y: 243, endPoint x: 880, endPoint y: 242, distance: 273.7
click at [880, 332] on div "Amazon RDS is AWS's fully managed relational database service that automates pr…" at bounding box center [725, 393] width 615 height 123
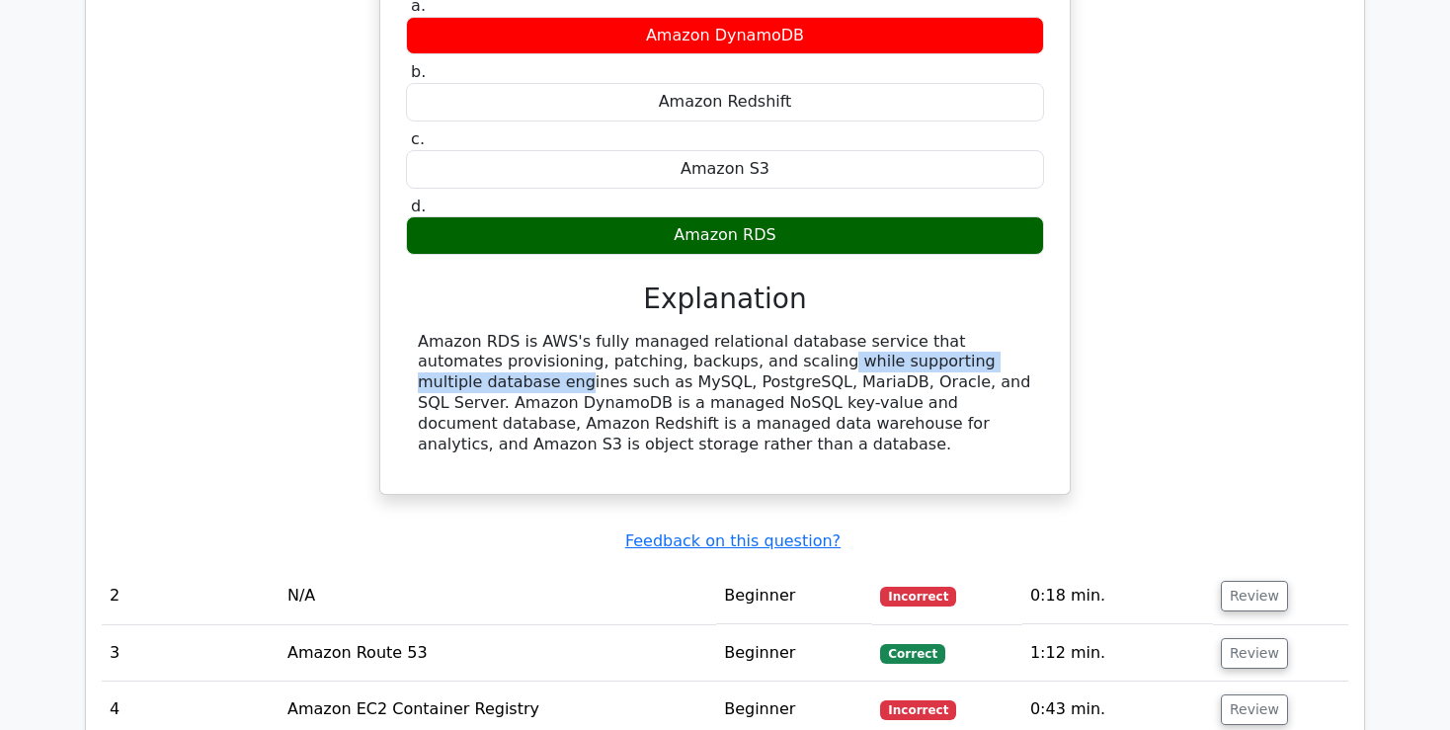
click at [880, 332] on div "Amazon RDS is AWS's fully managed relational database service that automates pr…" at bounding box center [725, 393] width 615 height 123
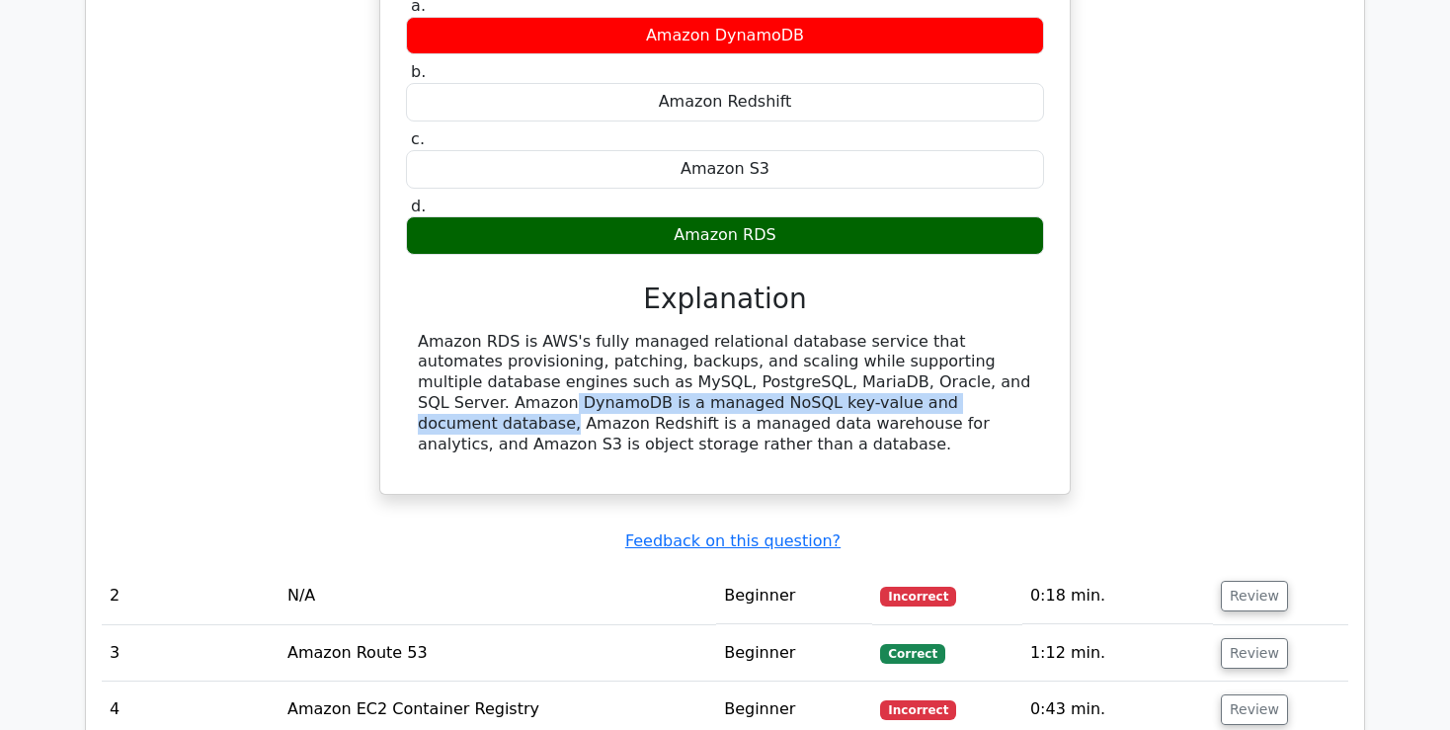
drag, startPoint x: 834, startPoint y: 267, endPoint x: 767, endPoint y: 284, distance: 69.2
click at [767, 332] on div "Amazon RDS is AWS's fully managed relational database service that automates pr…" at bounding box center [725, 393] width 615 height 123
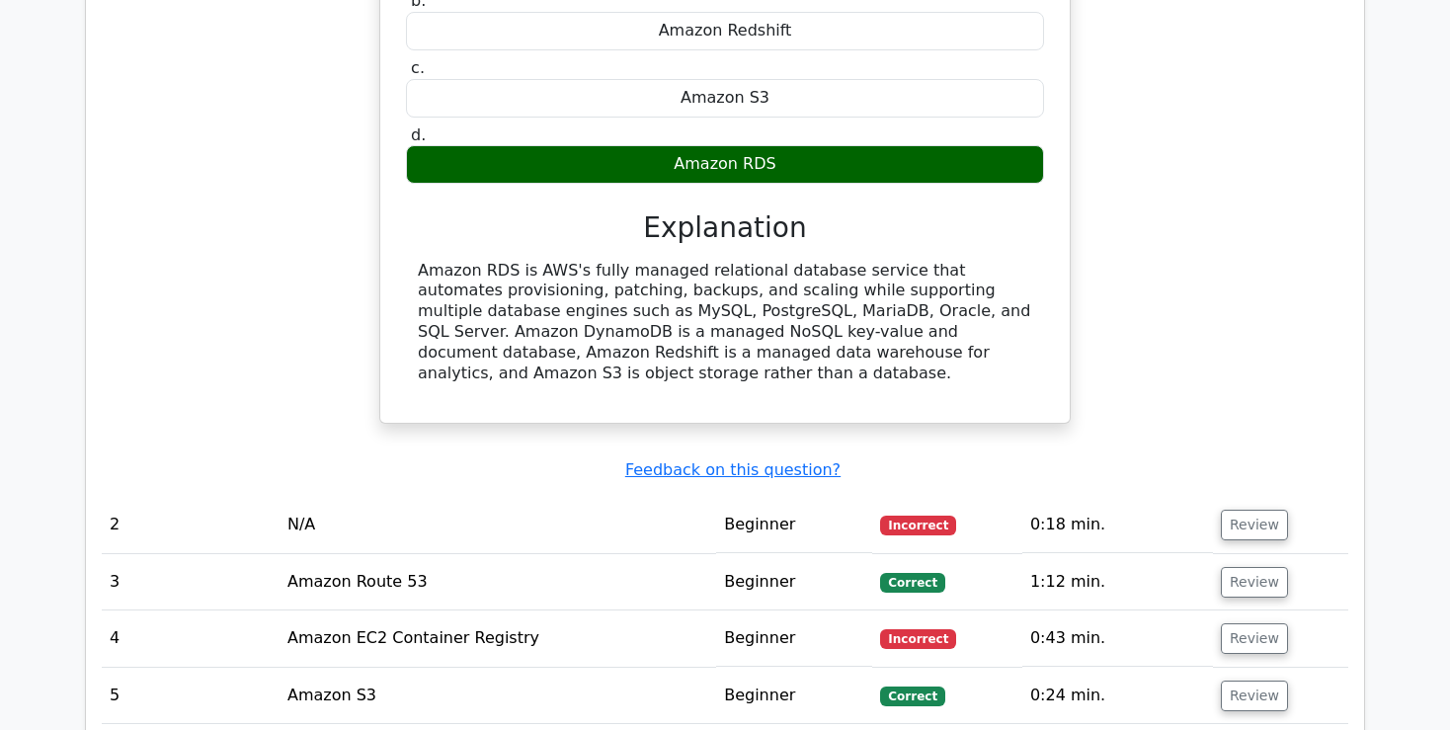
scroll to position [1982, 0]
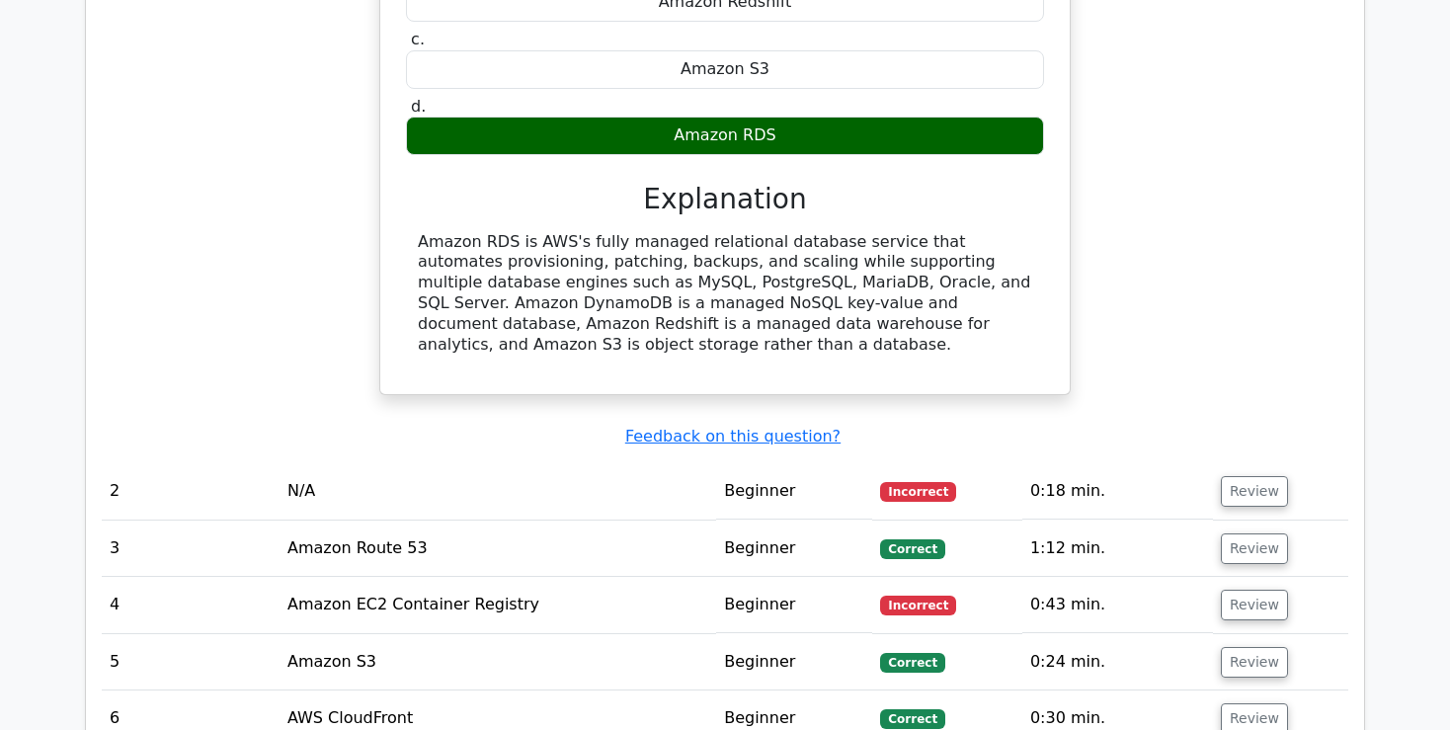
click at [252, 463] on td "2" at bounding box center [191, 491] width 178 height 56
click at [367, 463] on td "N/A" at bounding box center [498, 491] width 437 height 56
click at [867, 463] on td "Beginner" at bounding box center [794, 491] width 156 height 56
click at [1231, 476] on button "Review" at bounding box center [1254, 491] width 67 height 31
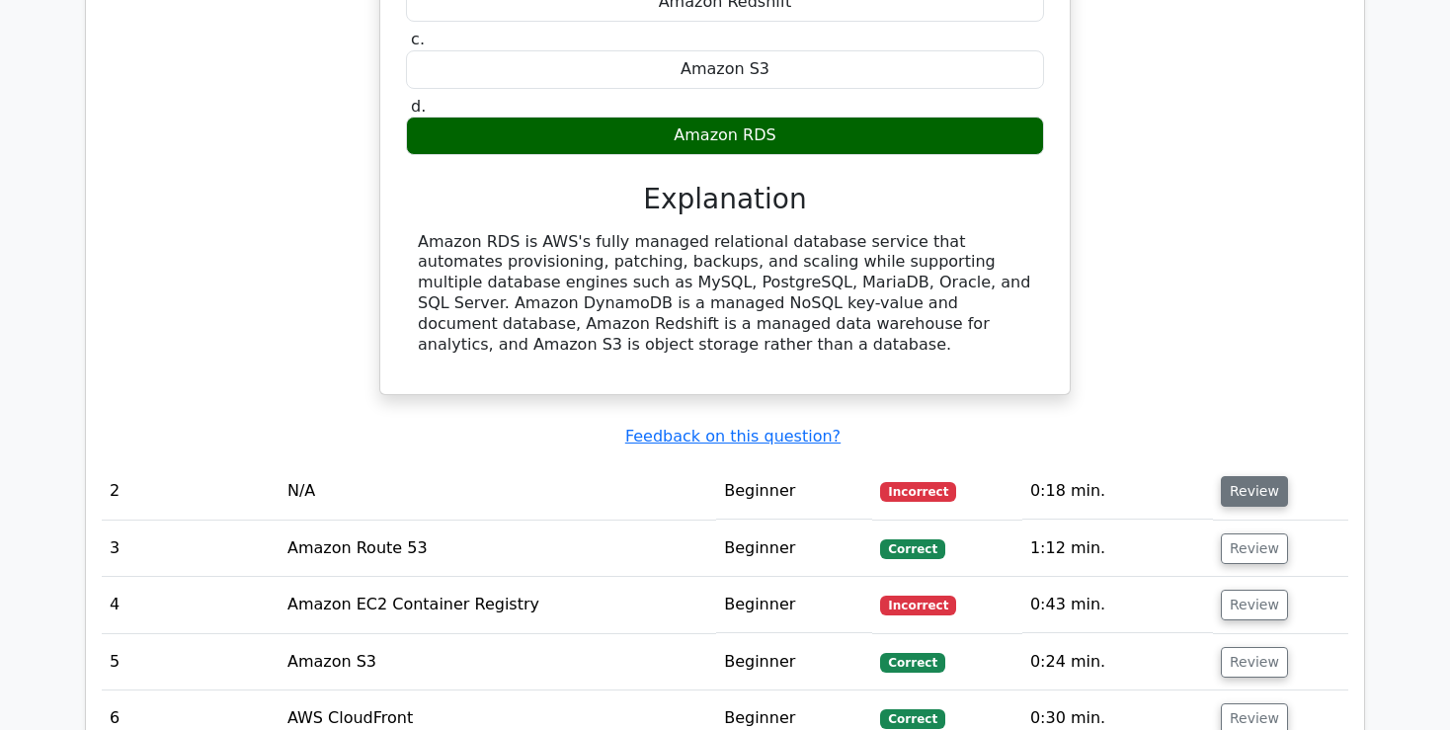
click at [1244, 476] on button "Review" at bounding box center [1254, 491] width 67 height 31
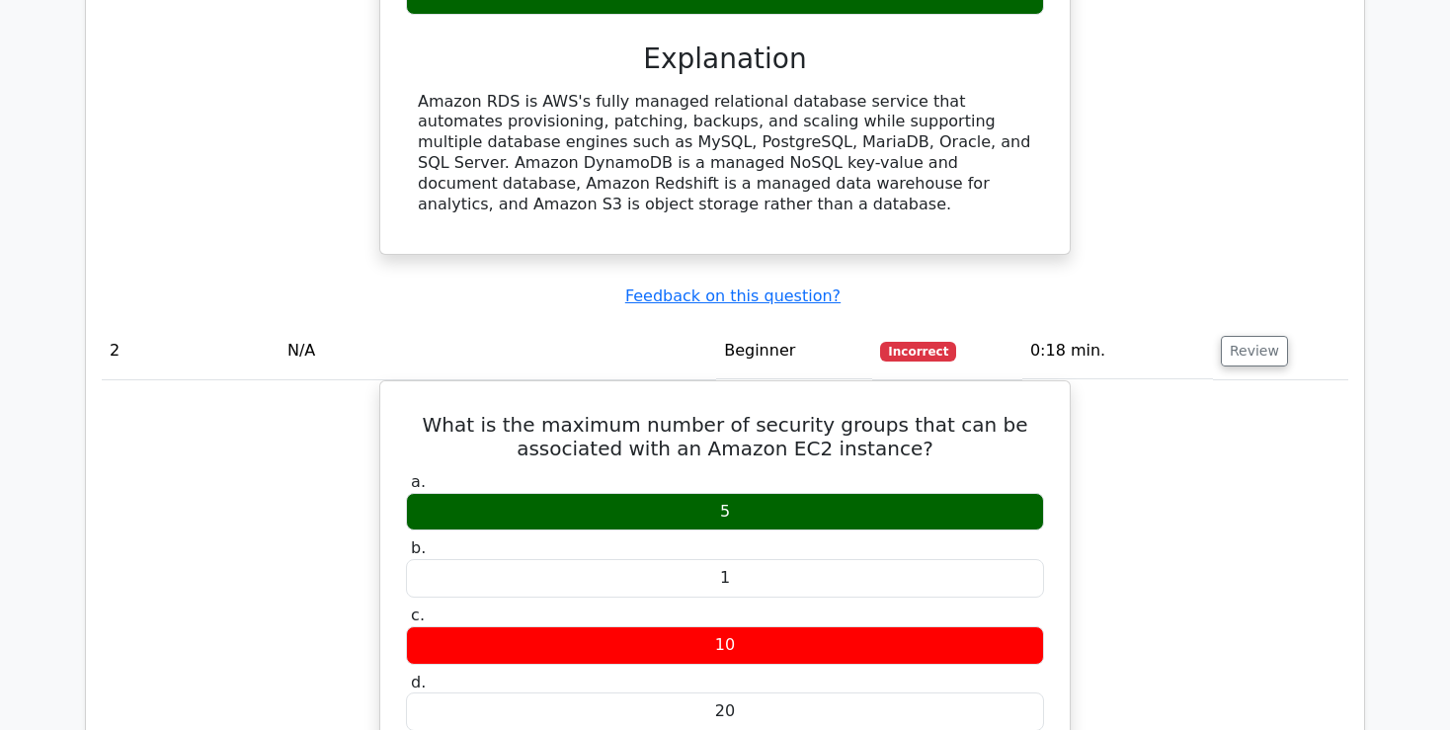
scroll to position [2190, 0]
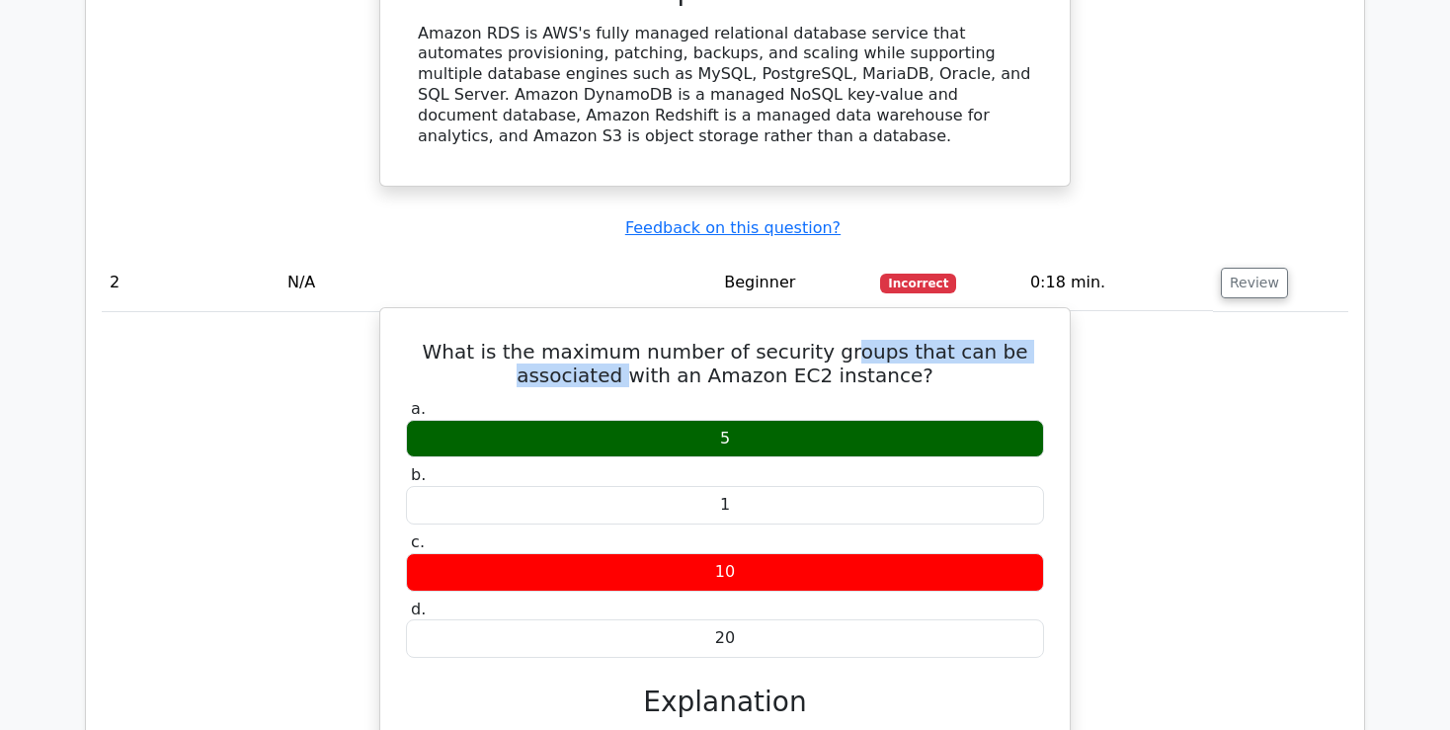
drag, startPoint x: 496, startPoint y: 240, endPoint x: 795, endPoint y: 227, distance: 299.6
click at [795, 340] on h5 "What is the maximum number of security groups that can be associated with an Am…" at bounding box center [725, 363] width 642 height 47
drag, startPoint x: 890, startPoint y: 251, endPoint x: 752, endPoint y: 251, distance: 138.3
click at [752, 340] on h5 "What is the maximum number of security groups that can be associated with an Am…" at bounding box center [725, 363] width 642 height 47
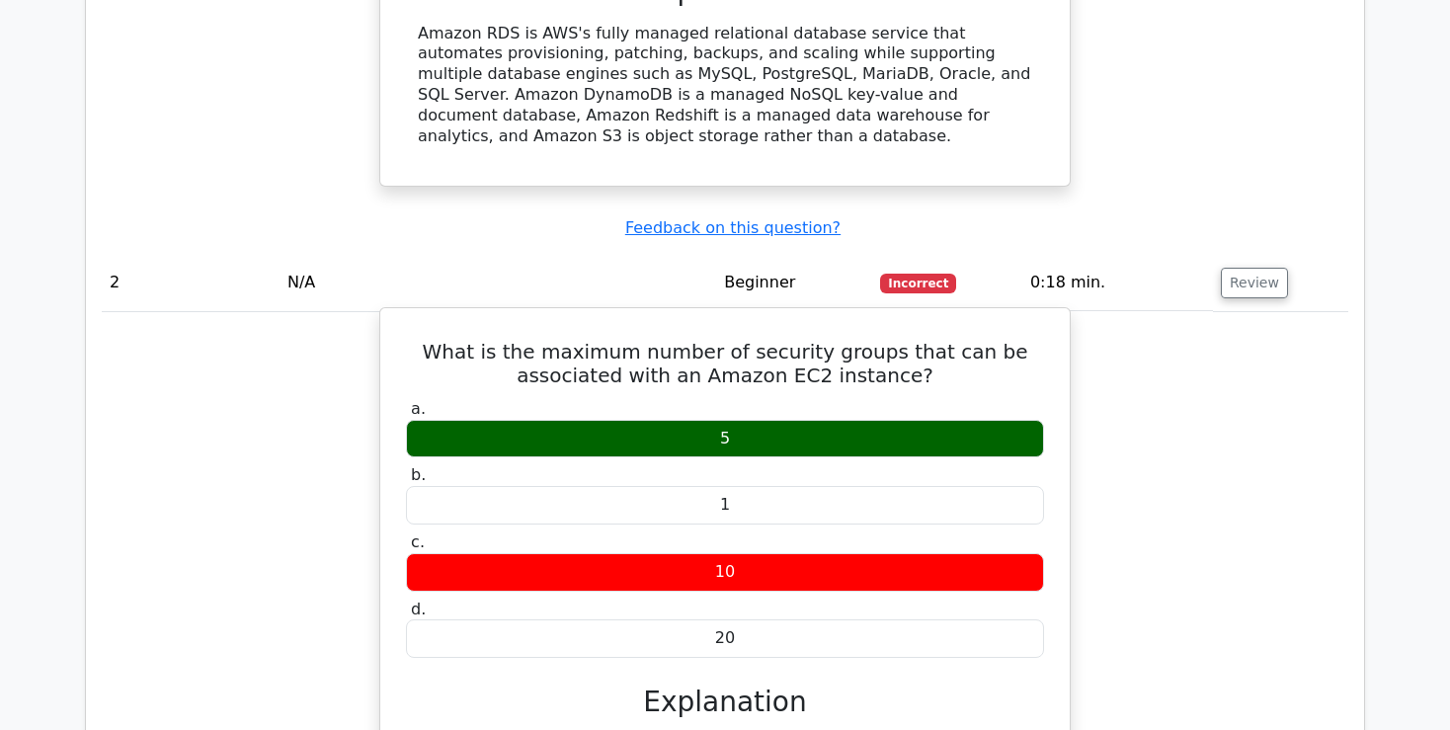
click at [752, 340] on h5 "What is the maximum number of security groups that can be associated with an Am…" at bounding box center [725, 363] width 642 height 47
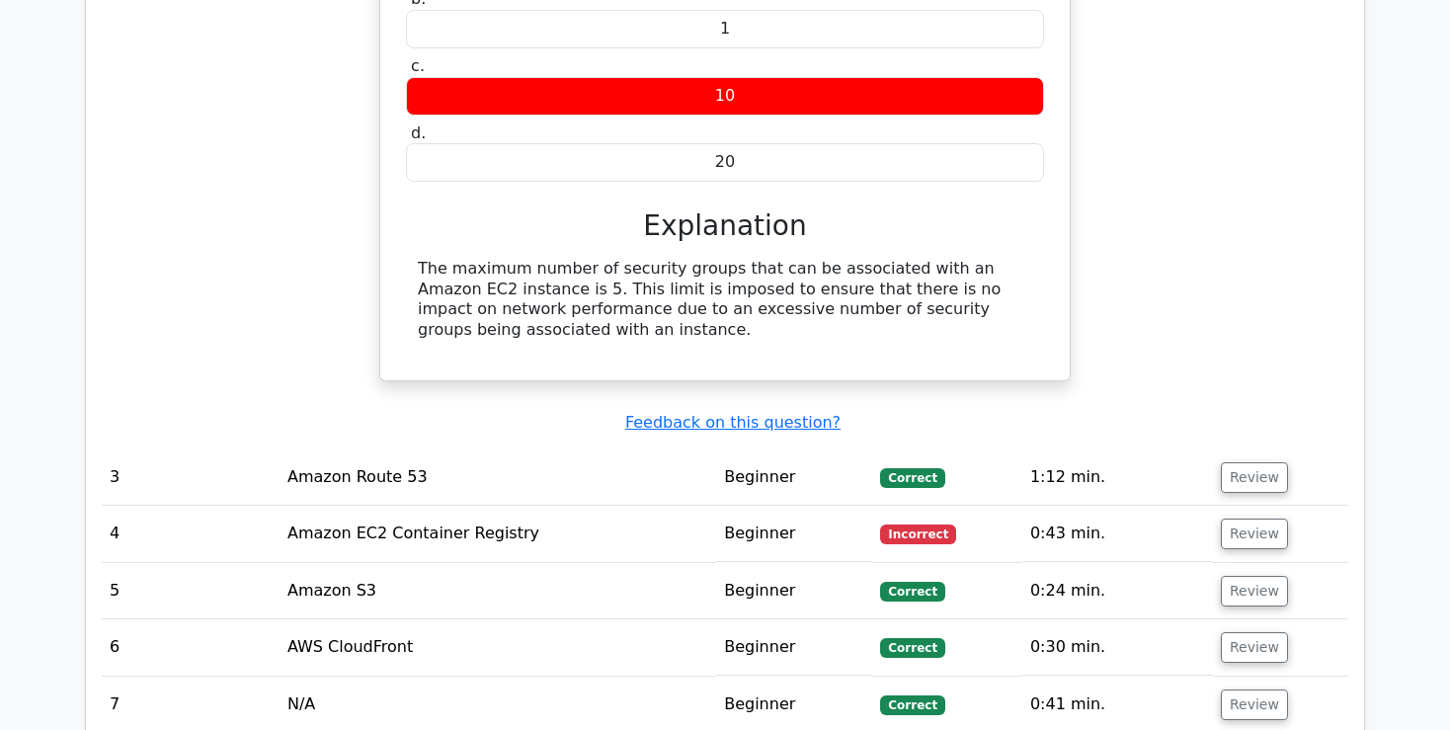
scroll to position [2817, 0]
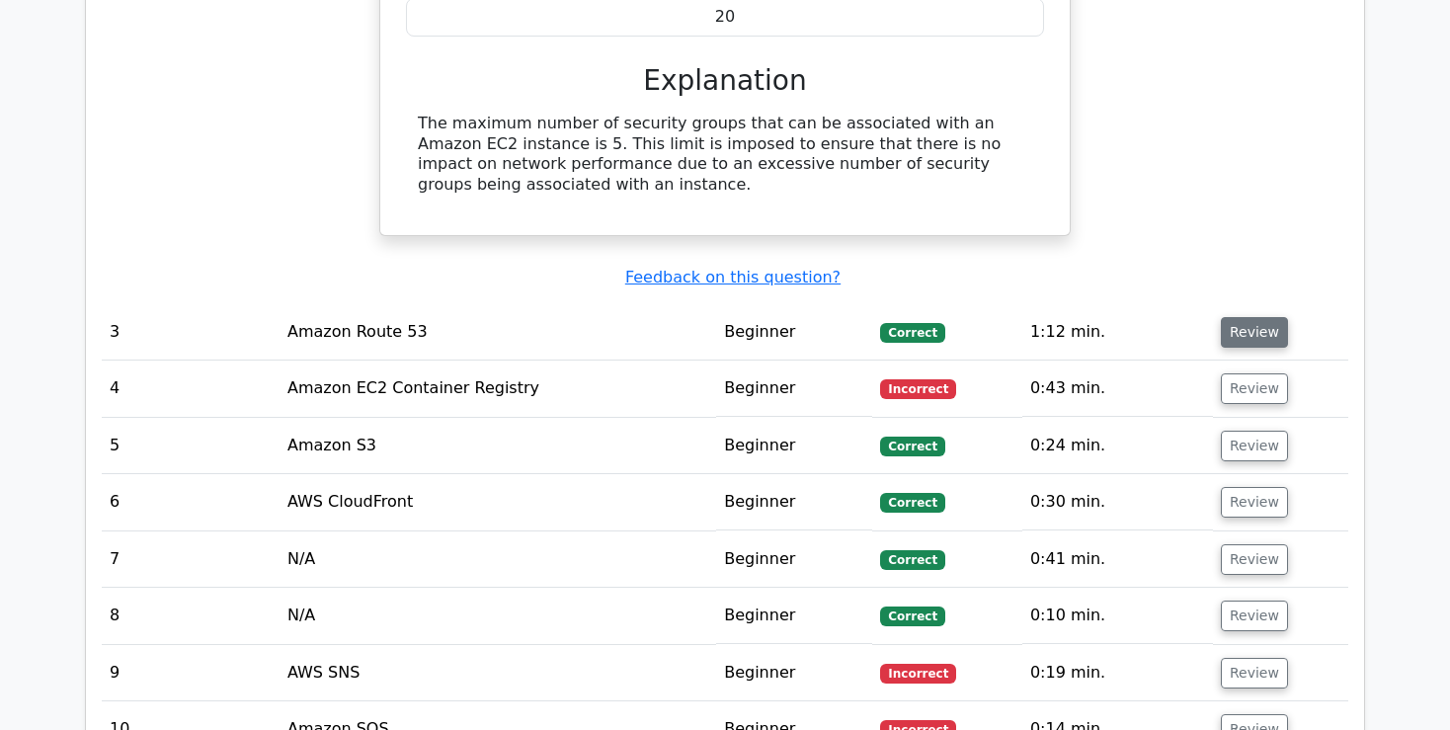
click at [1247, 317] on button "Review" at bounding box center [1254, 332] width 67 height 31
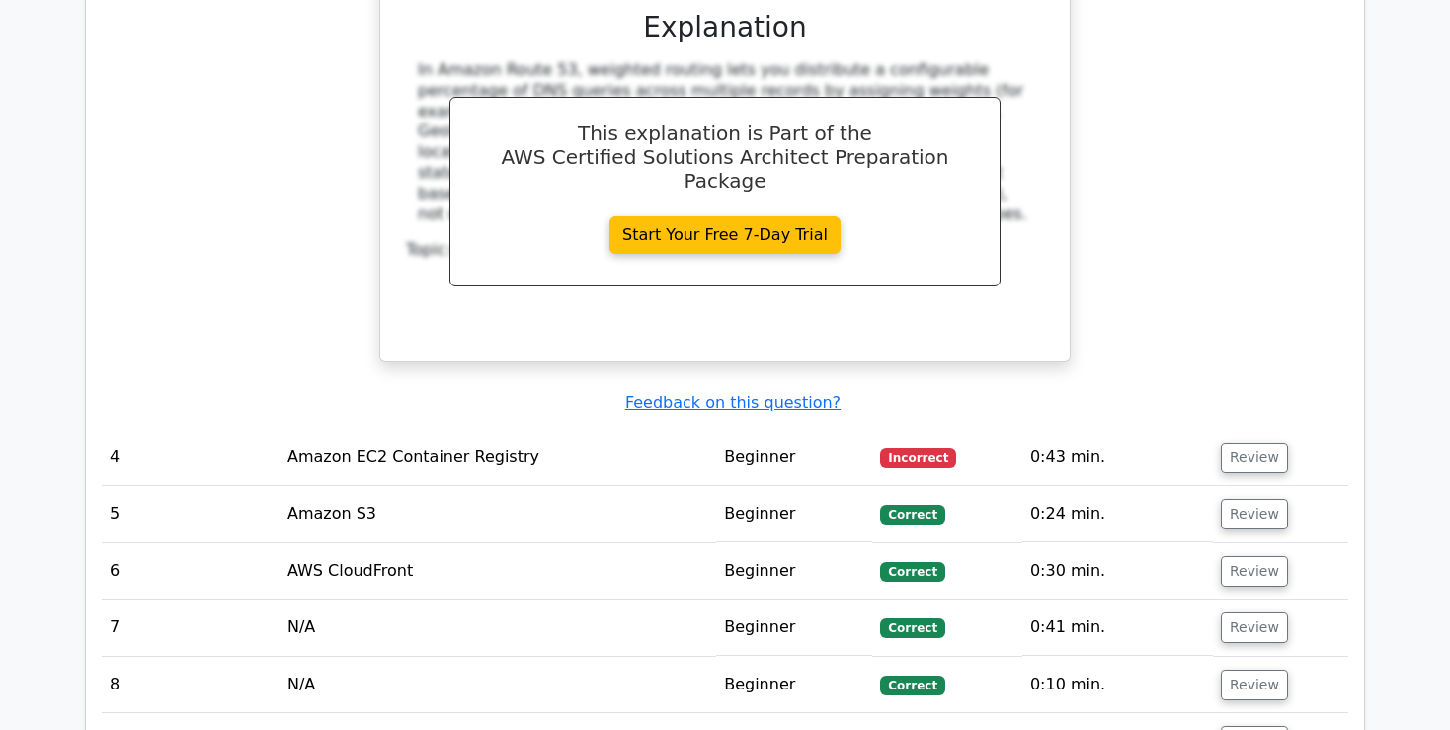
scroll to position [3755, 0]
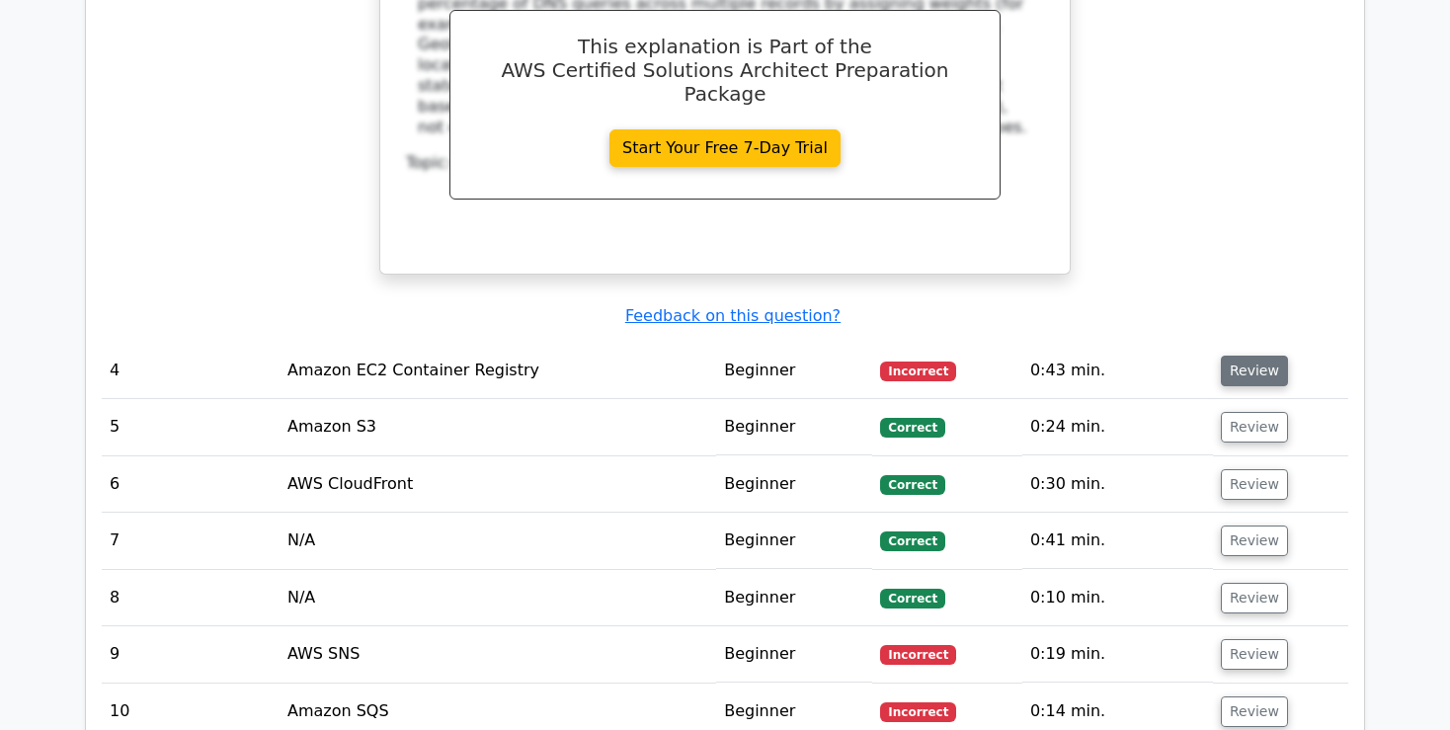
click at [1260, 356] on button "Review" at bounding box center [1254, 371] width 67 height 31
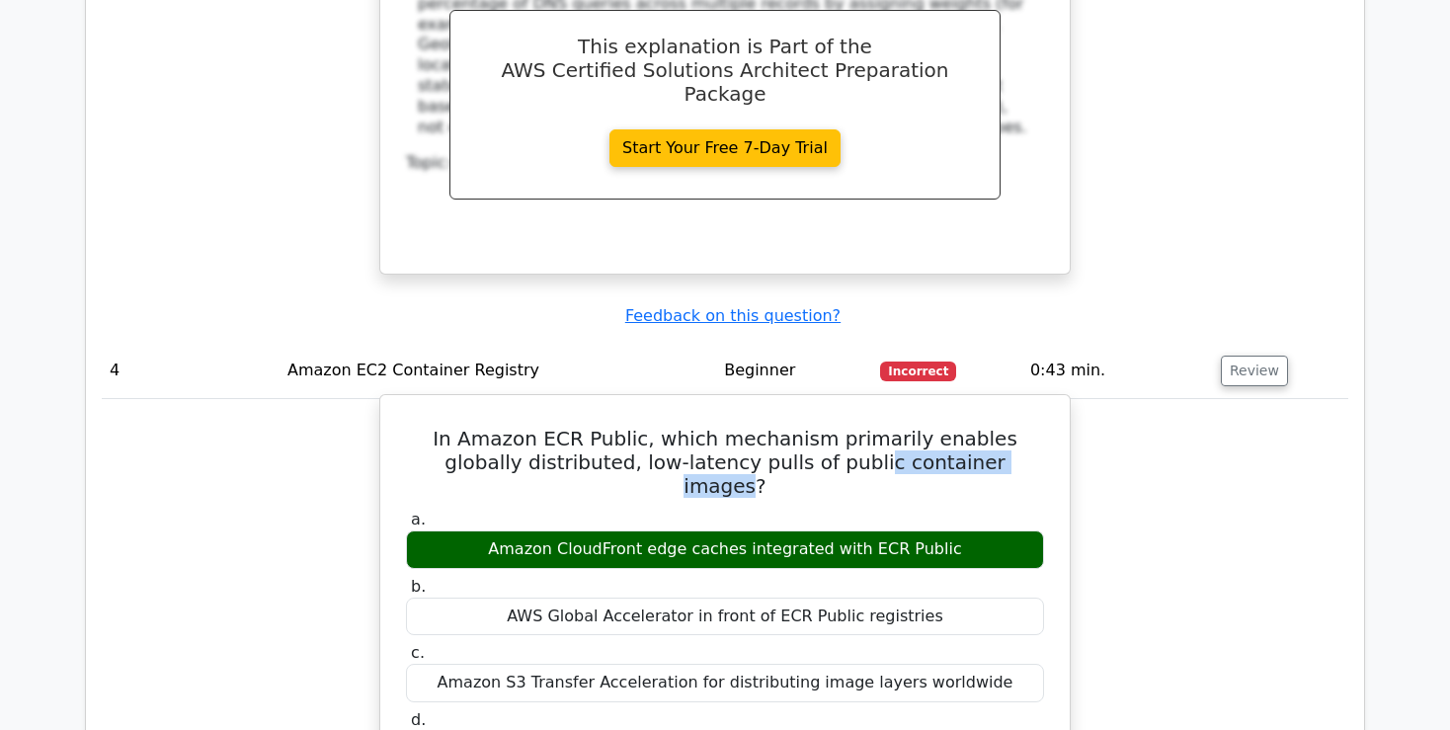
drag, startPoint x: 964, startPoint y: 323, endPoint x: 800, endPoint y: 318, distance: 164.1
click at [800, 427] on h5 "In Amazon ECR Public, which mechanism primarily enables globally distributed, l…" at bounding box center [725, 462] width 642 height 71
drag, startPoint x: 587, startPoint y: 369, endPoint x: 868, endPoint y: 373, distance: 281.6
click at [868, 531] on div "Amazon CloudFront edge caches integrated with ECR Public" at bounding box center [725, 550] width 638 height 39
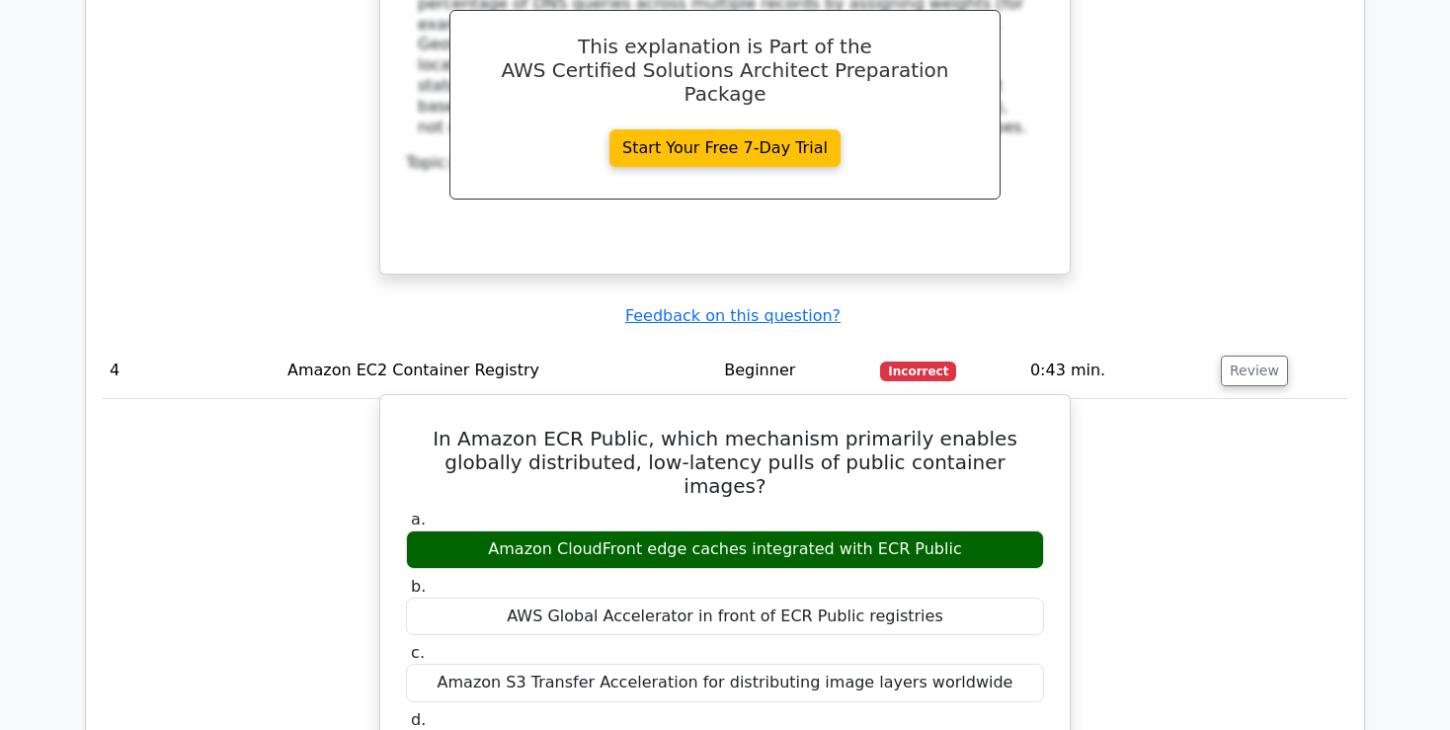
click at [868, 531] on div "Amazon CloudFront edge caches integrated with ECR Public" at bounding box center [725, 550] width 638 height 39
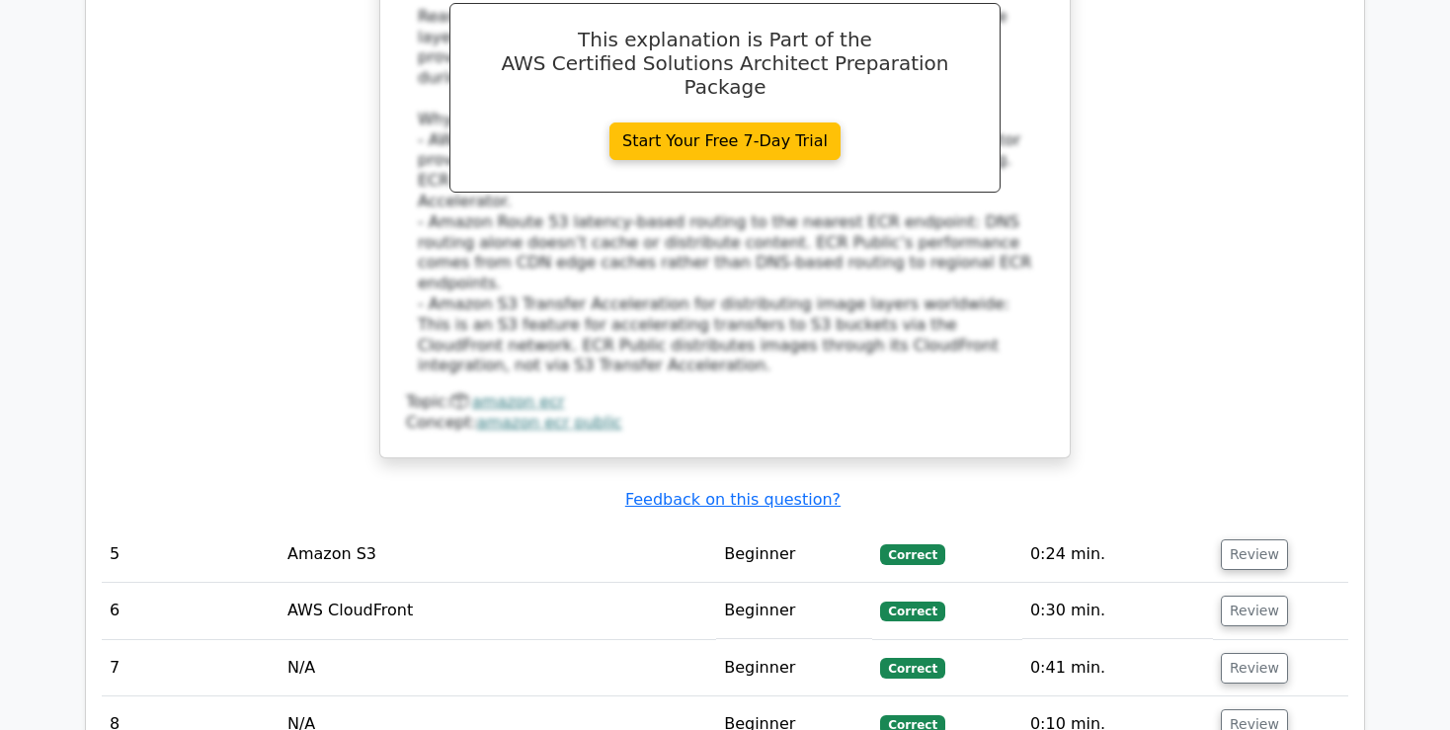
scroll to position [4695, 0]
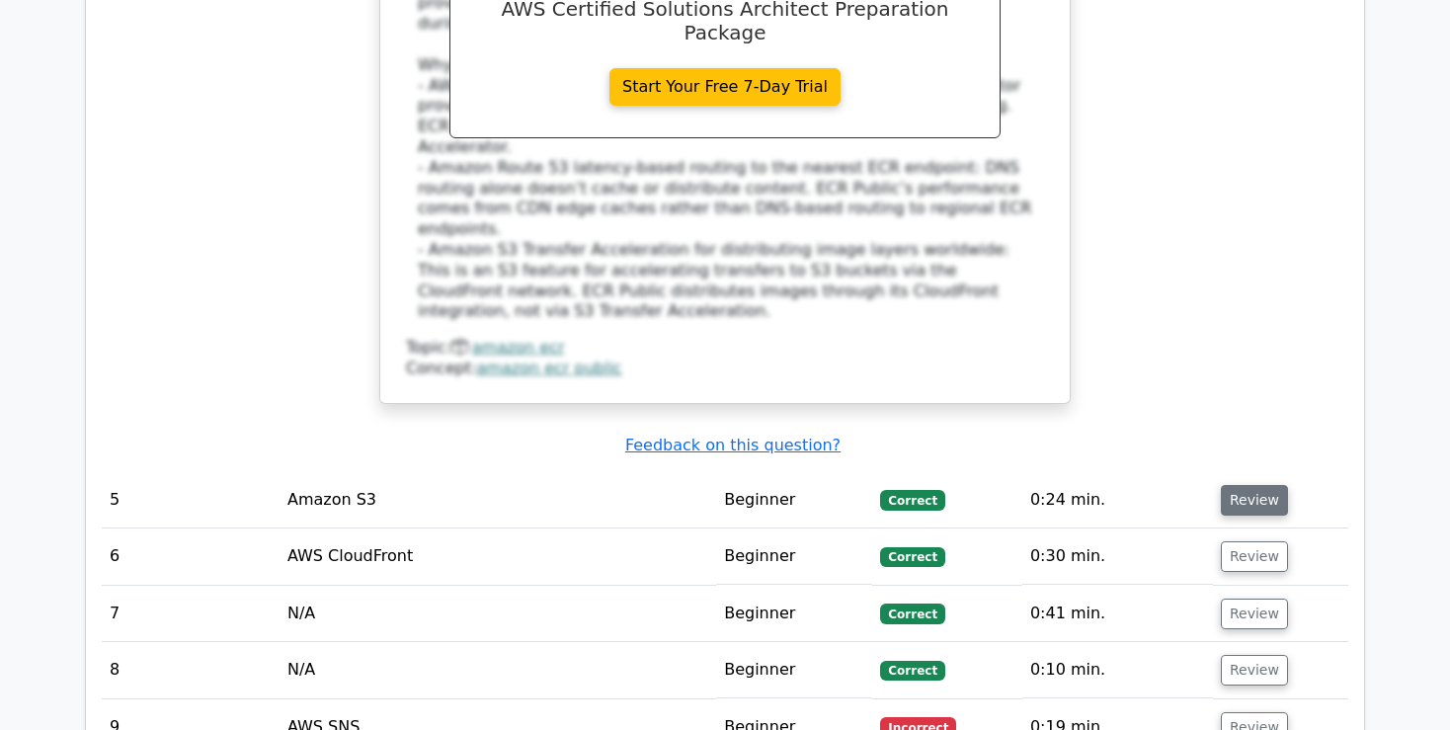
click at [1264, 485] on button "Review" at bounding box center [1254, 500] width 67 height 31
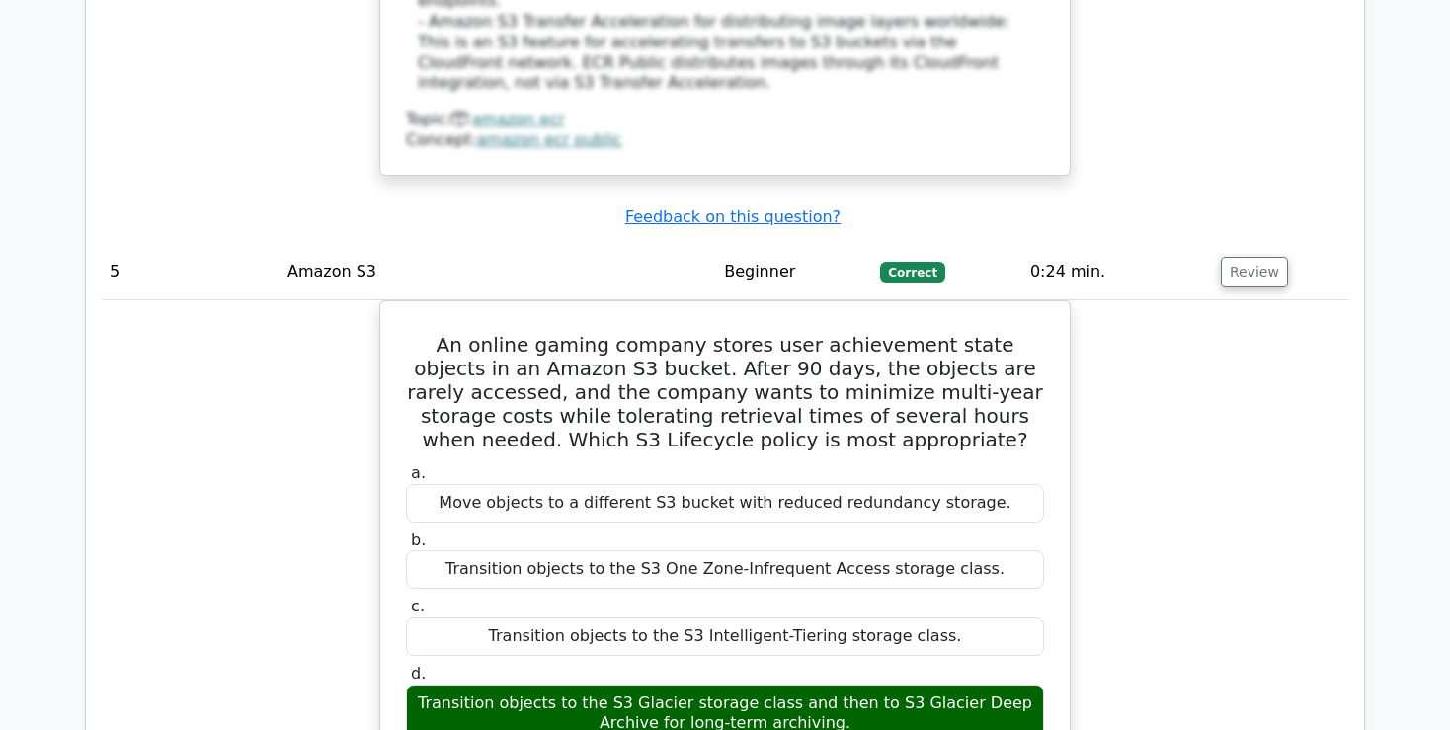
scroll to position [5425, 0]
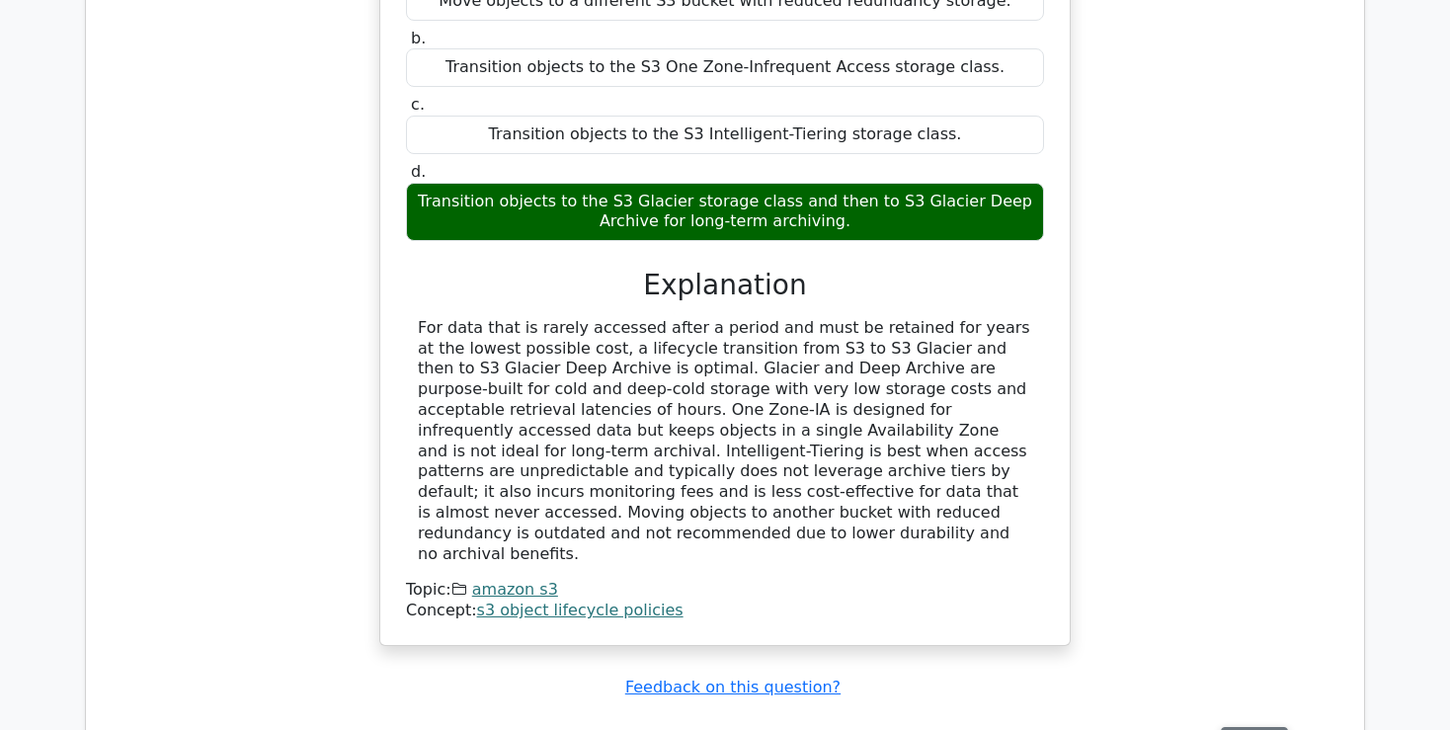
click at [1254, 727] on button "Review" at bounding box center [1254, 742] width 67 height 31
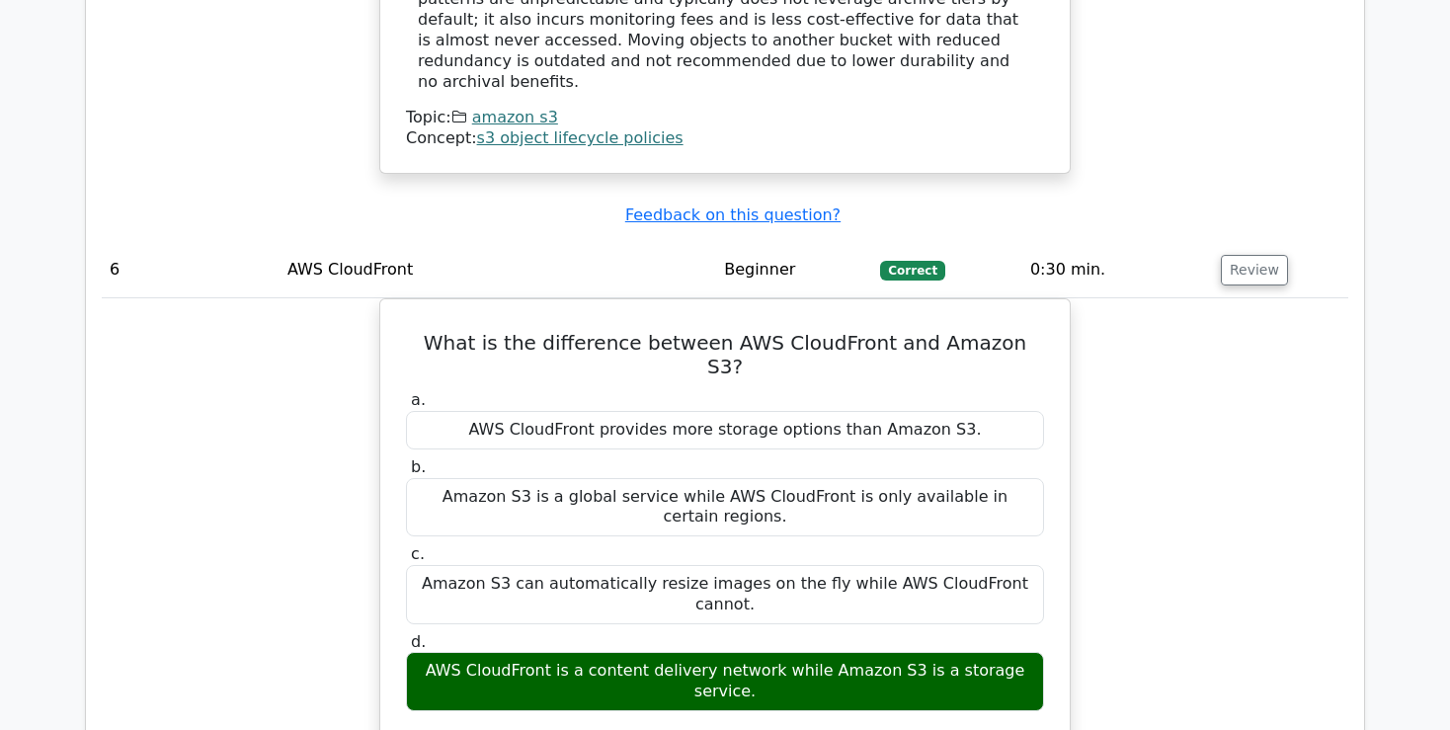
scroll to position [6155, 0]
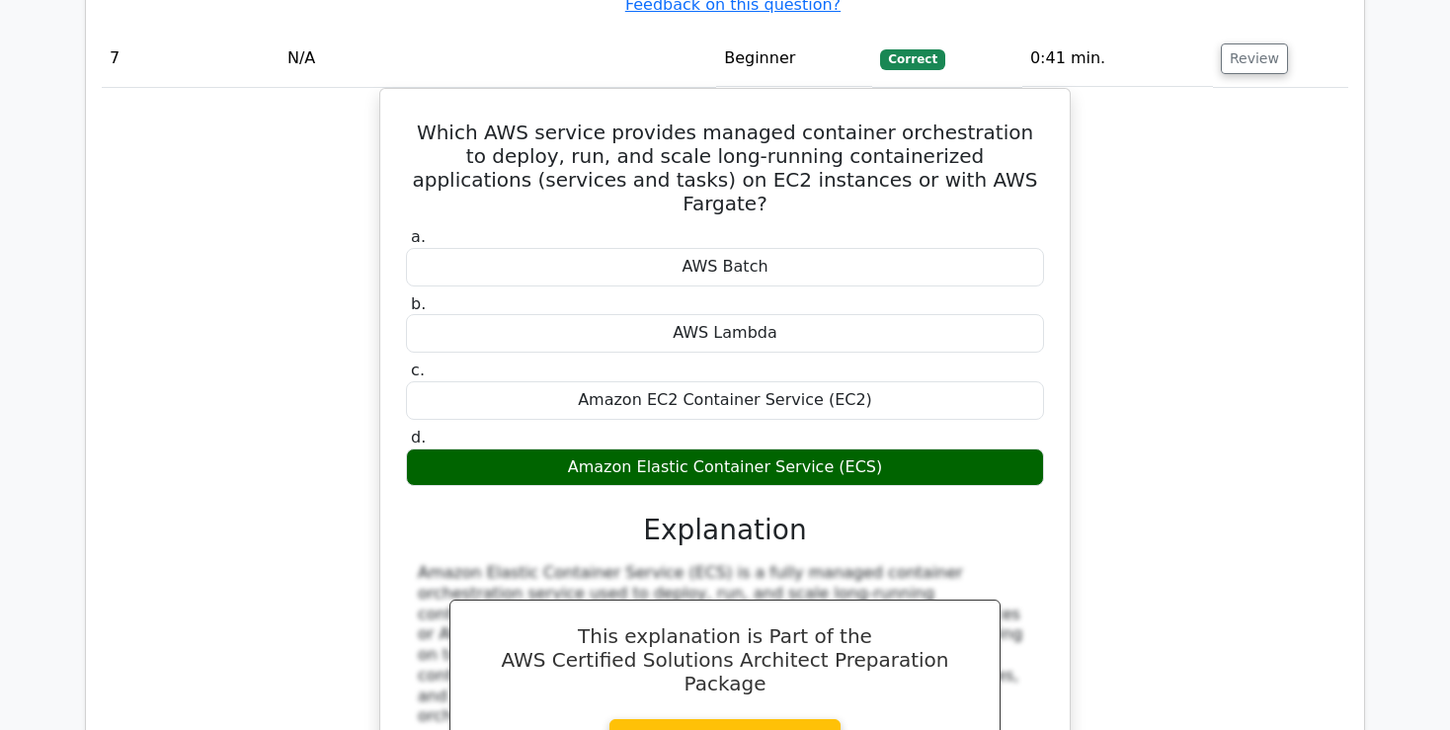
scroll to position [7093, 0]
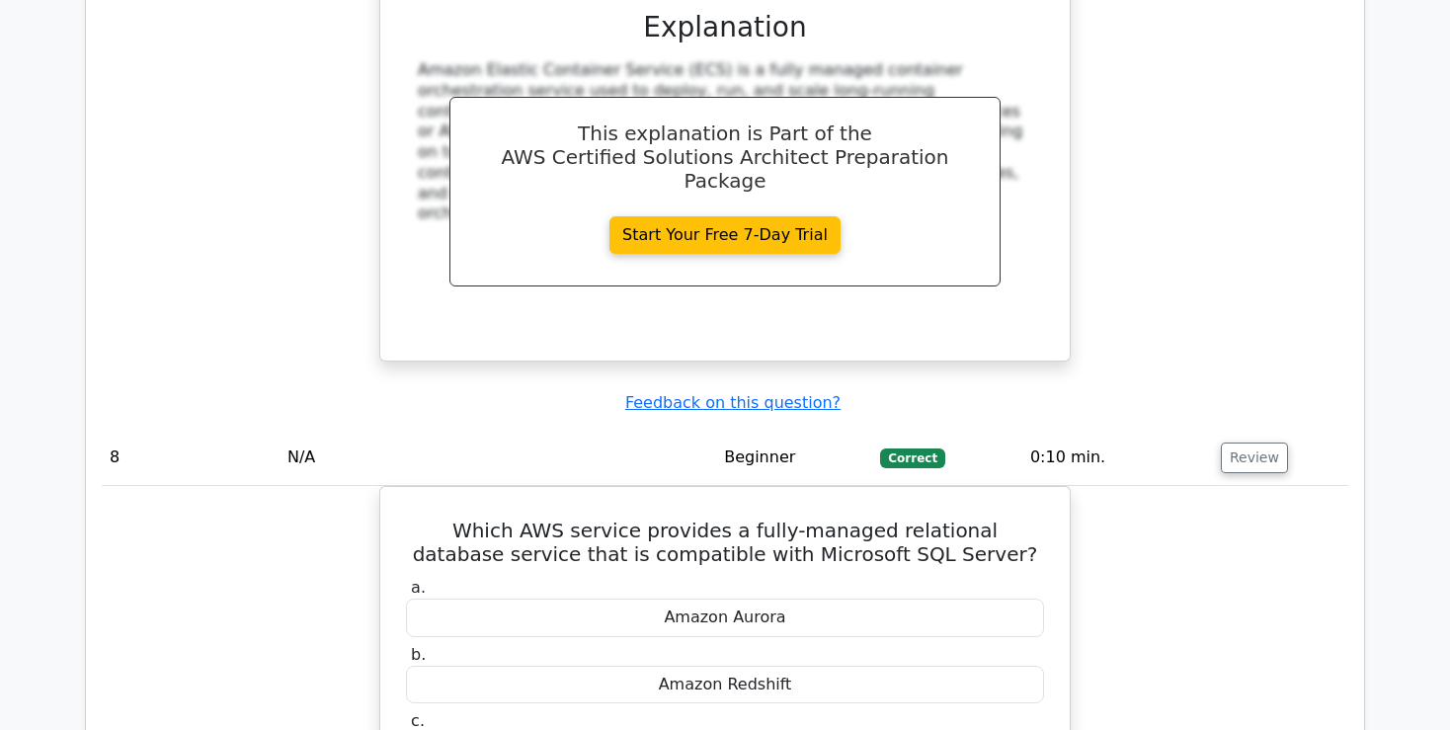
scroll to position [7928, 0]
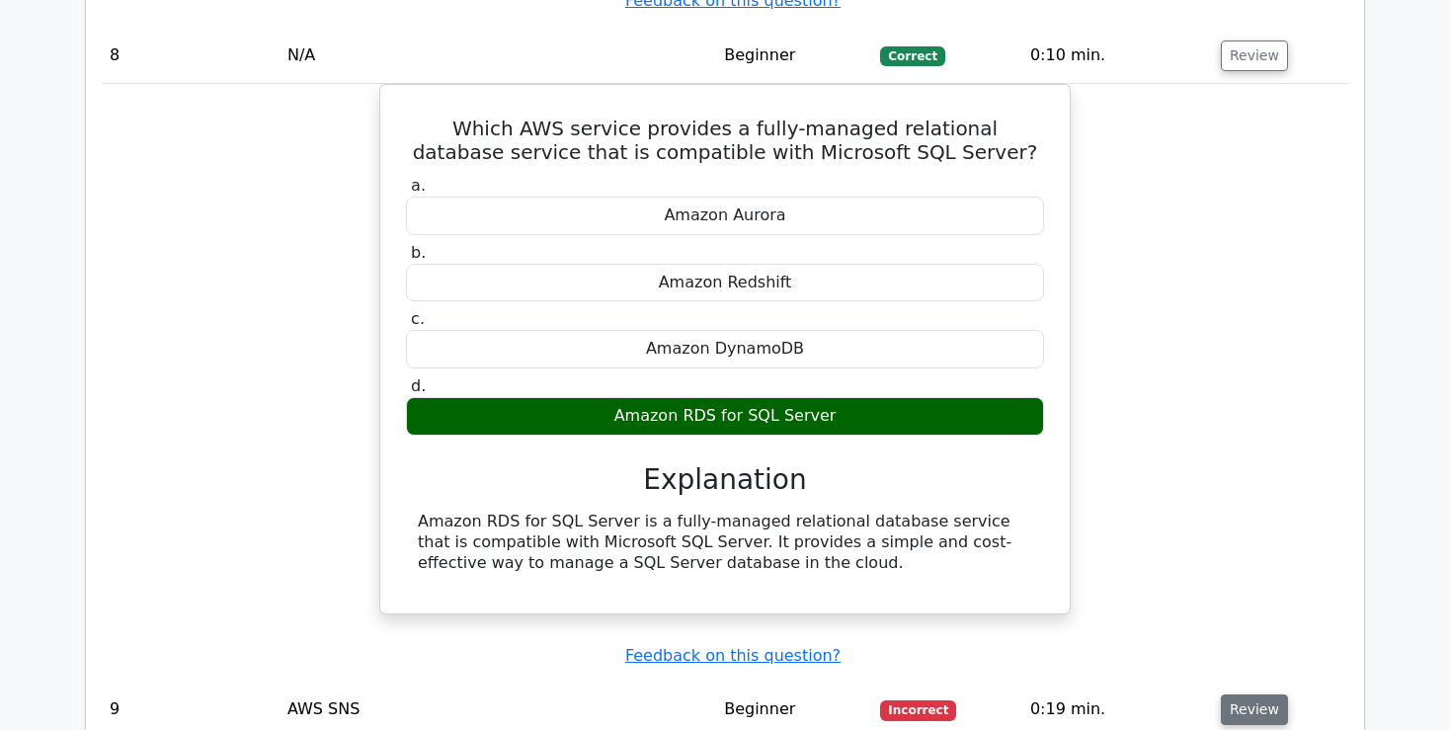
click at [1263, 695] on button "Review" at bounding box center [1254, 710] width 67 height 31
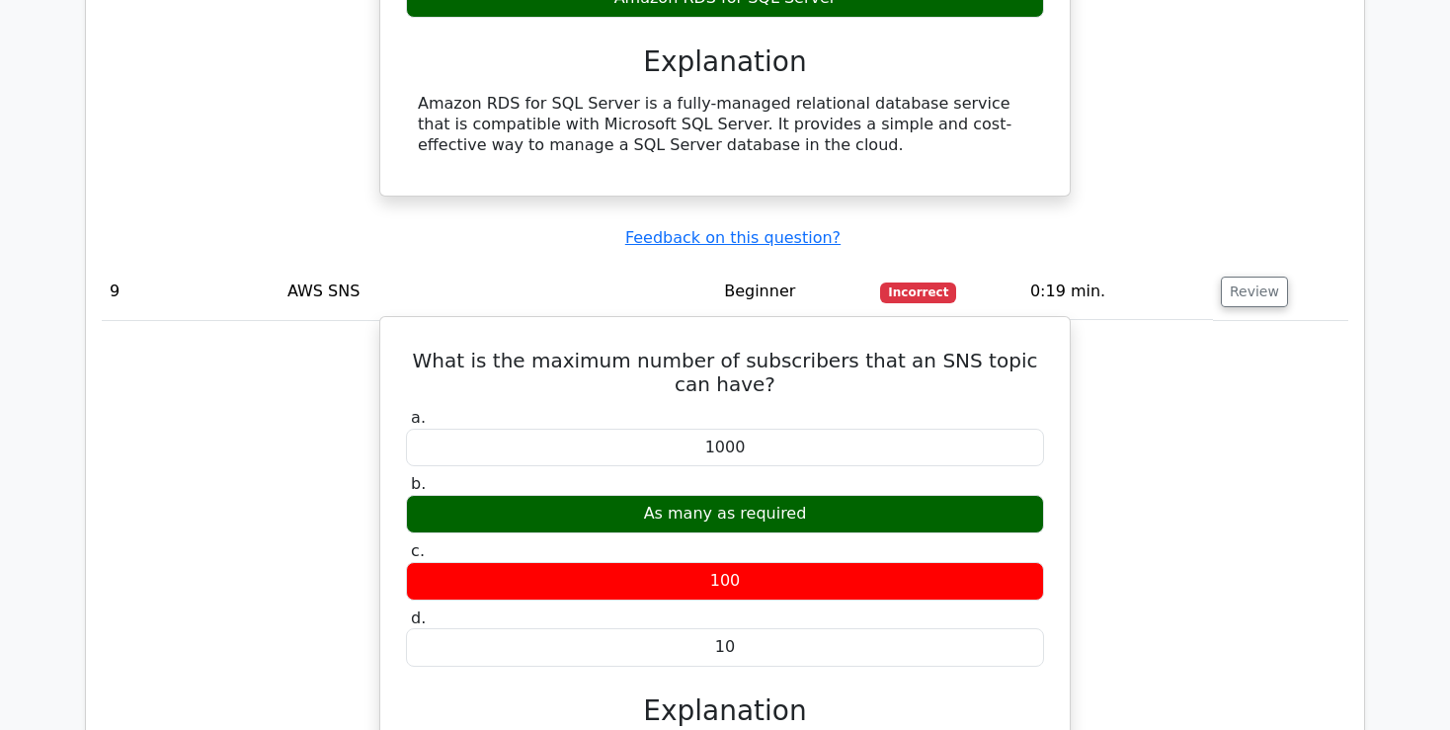
scroll to position [8763, 0]
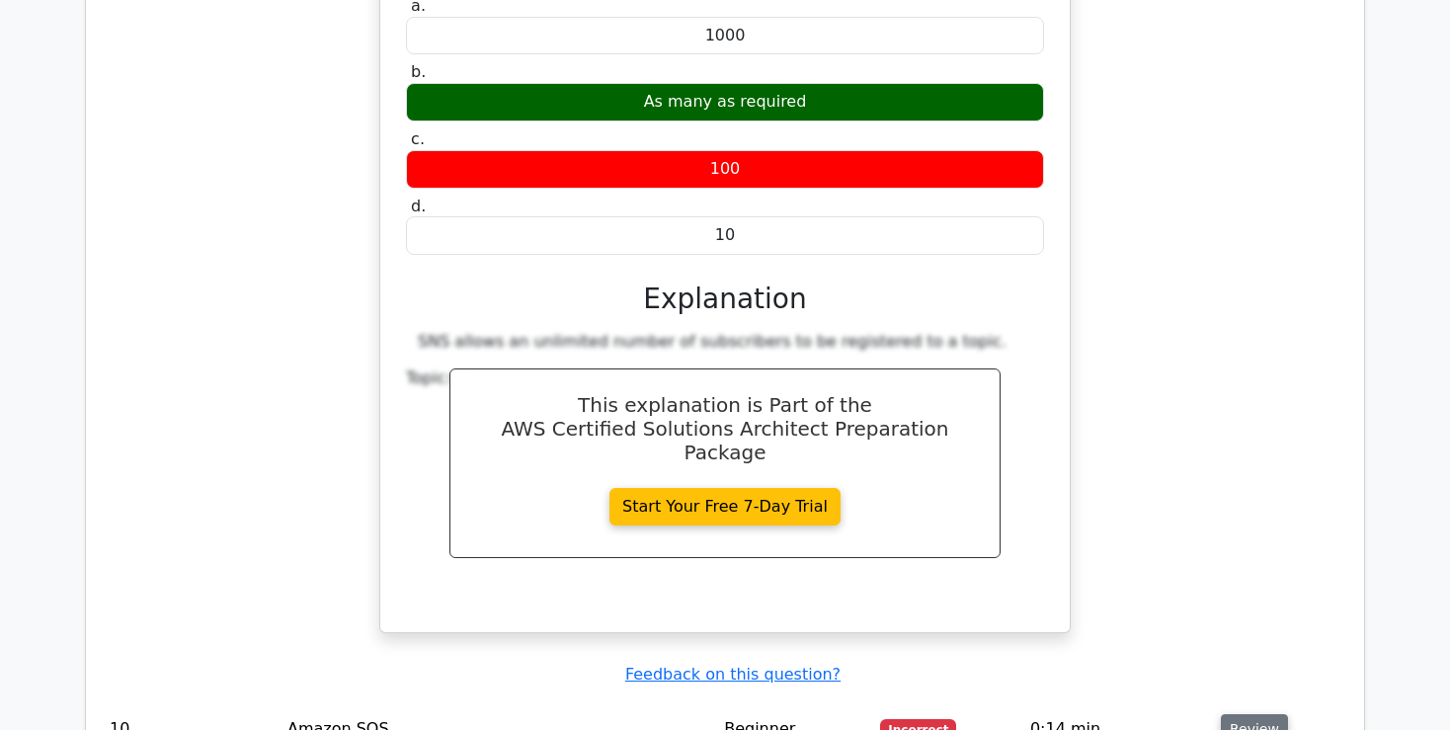
click at [1251, 714] on button "Review" at bounding box center [1254, 729] width 67 height 31
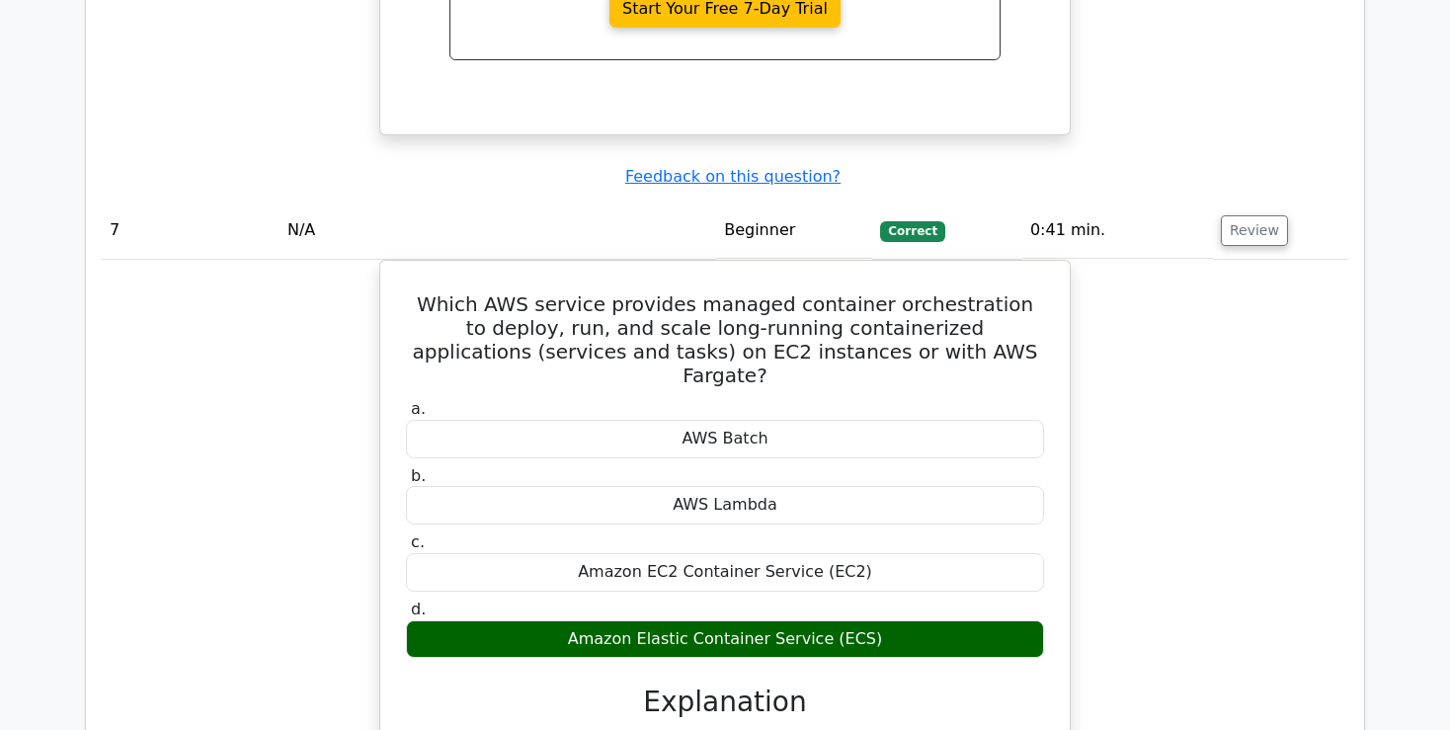
scroll to position [6781, 0]
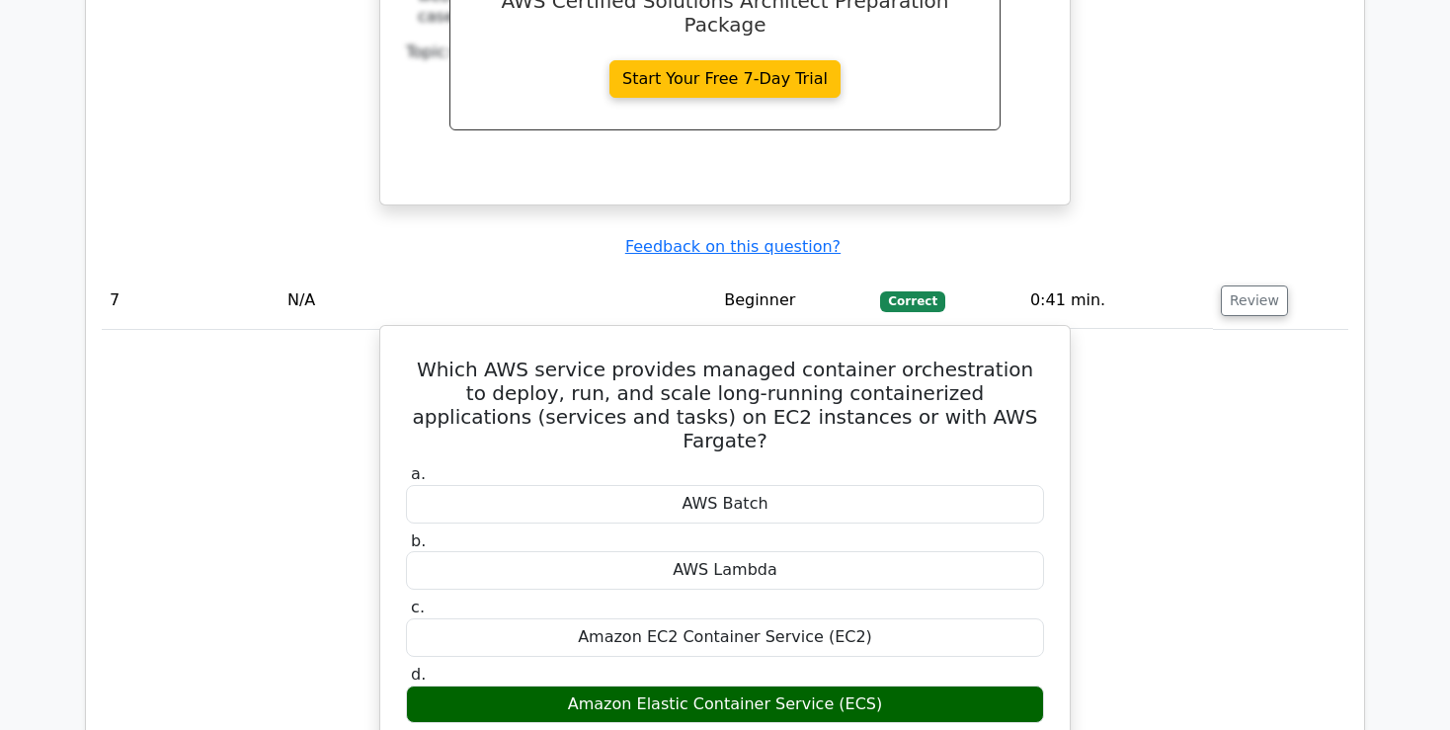
drag, startPoint x: 711, startPoint y: 287, endPoint x: 870, endPoint y: 286, distance: 159.1
click at [870, 686] on div "Amazon Elastic Container Service (ECS)" at bounding box center [725, 705] width 638 height 39
drag, startPoint x: 870, startPoint y: 286, endPoint x: 441, endPoint y: 299, distance: 430.0
click at [441, 686] on div "Amazon Elastic Container Service (ECS)" at bounding box center [725, 705] width 638 height 39
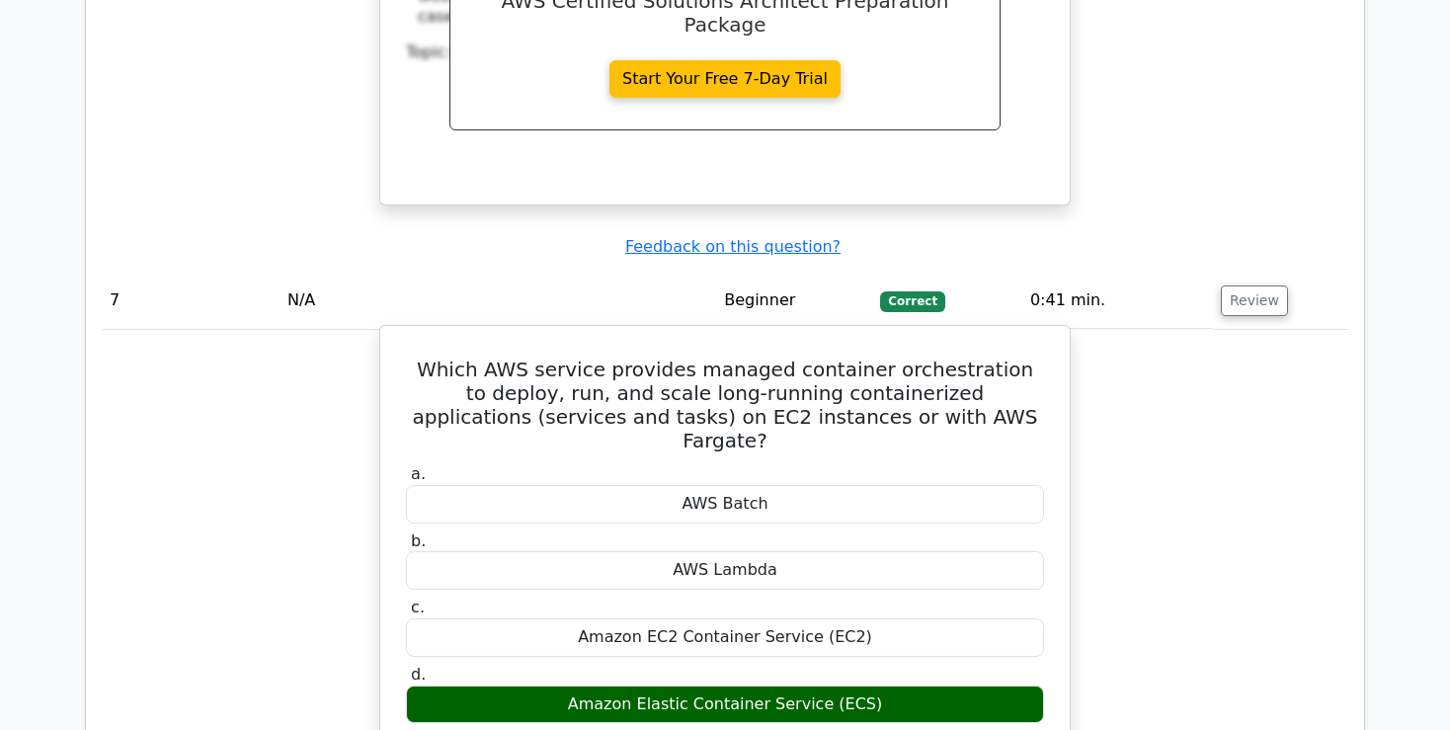
click at [441, 686] on div "Amazon Elastic Container Service (ECS)" at bounding box center [725, 705] width 638 height 39
drag, startPoint x: 662, startPoint y: 218, endPoint x: 769, endPoint y: 218, distance: 106.7
click at [769, 618] on div "Amazon EC2 Container Service (EC2)" at bounding box center [725, 637] width 638 height 39
drag, startPoint x: 769, startPoint y: 216, endPoint x: 846, endPoint y: 213, distance: 77.1
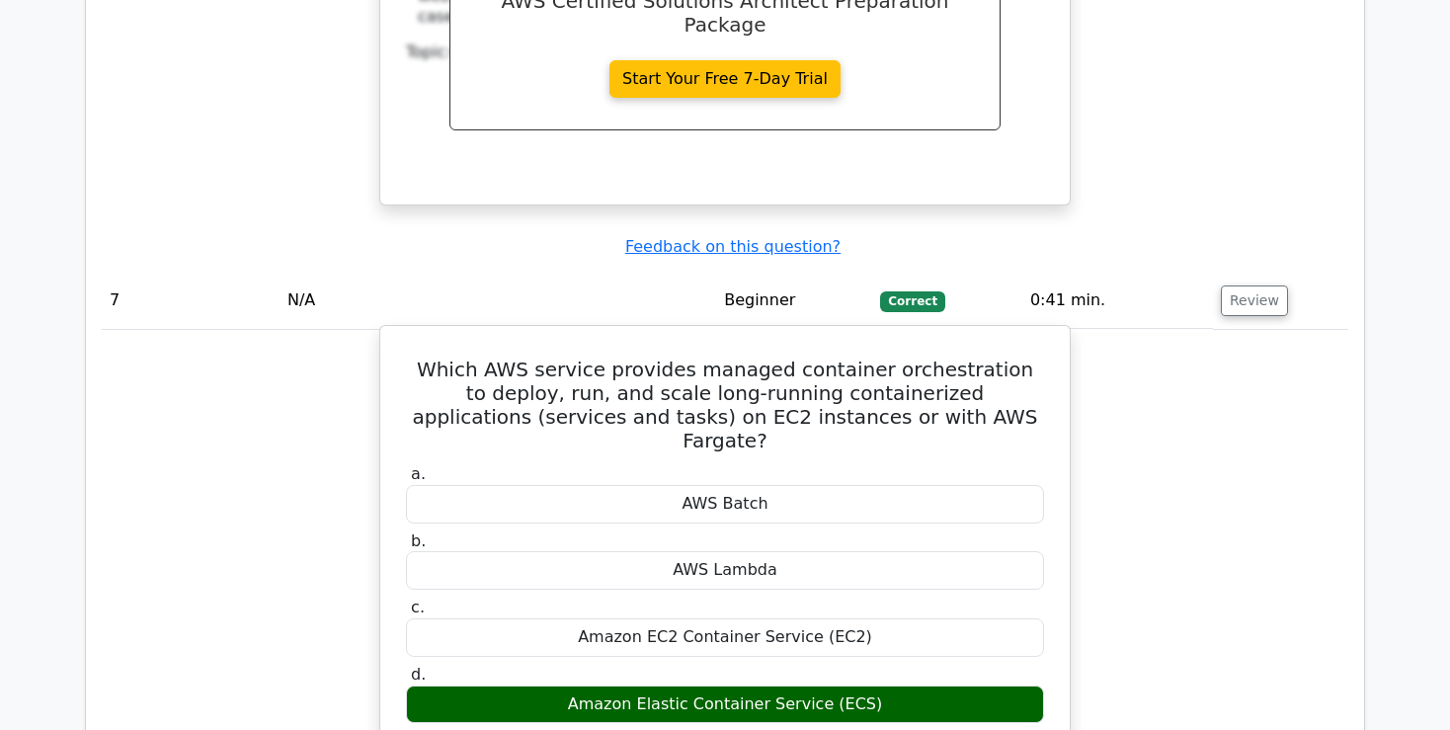
click at [846, 618] on div "Amazon EC2 Container Service (EC2)" at bounding box center [725, 637] width 638 height 39
drag, startPoint x: 848, startPoint y: 216, endPoint x: 749, endPoint y: 219, distance: 98.8
click at [749, 618] on div "Amazon EC2 Container Service (EC2)" at bounding box center [725, 637] width 638 height 39
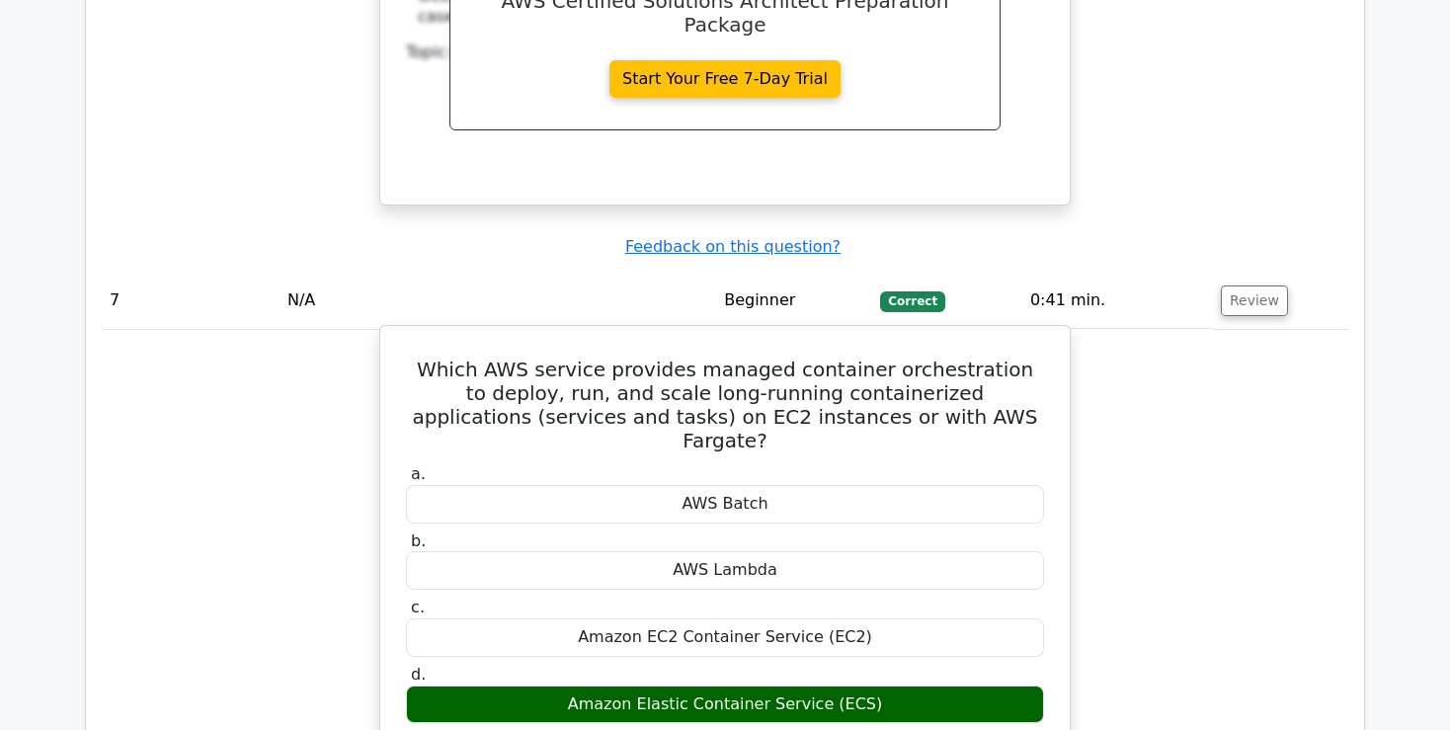
drag, startPoint x: 656, startPoint y: 219, endPoint x: 804, endPoint y: 223, distance: 148.2
click at [804, 618] on div "Amazon EC2 Container Service (EC2)" at bounding box center [725, 637] width 638 height 39
drag, startPoint x: 804, startPoint y: 223, endPoint x: 674, endPoint y: 227, distance: 130.5
click at [674, 618] on div "Amazon EC2 Container Service (EC2)" at bounding box center [725, 637] width 638 height 39
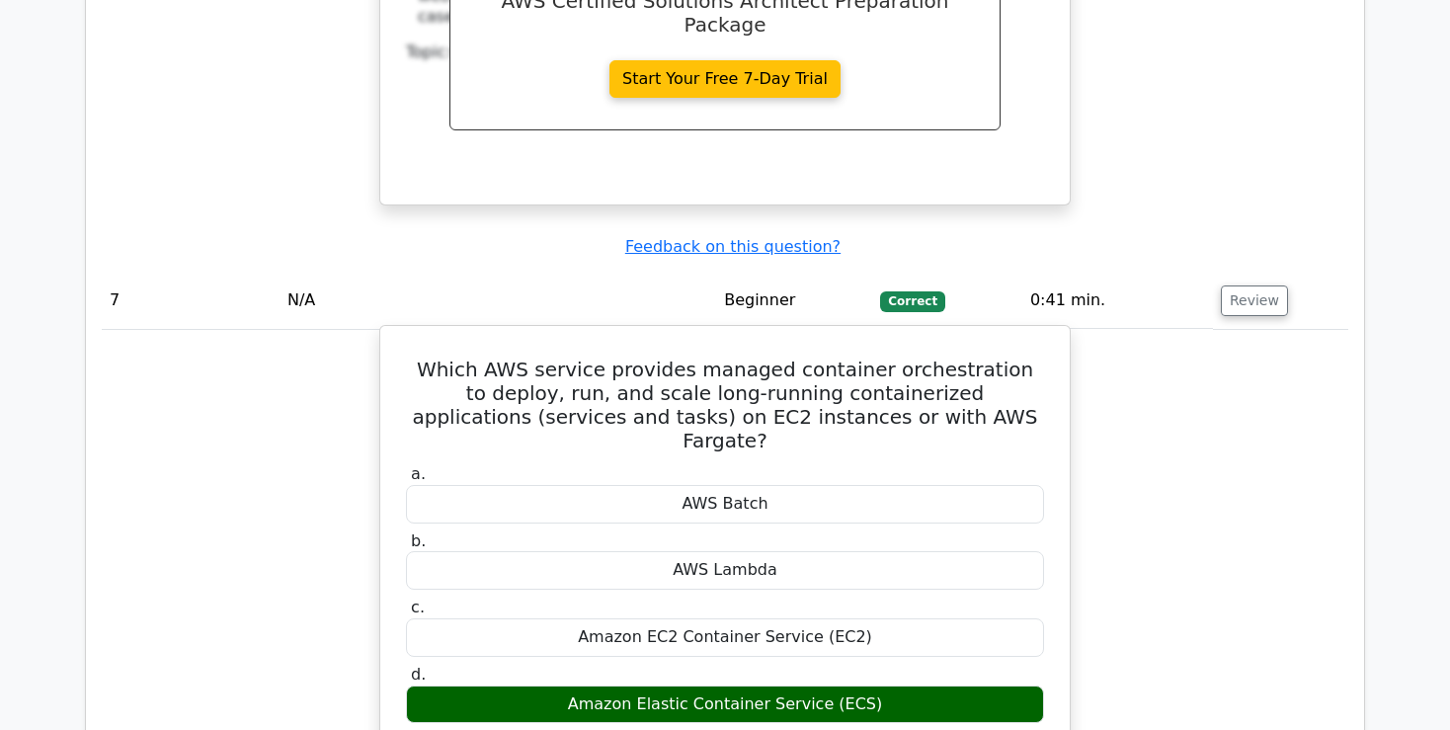
click at [674, 618] on div "Amazon EC2 Container Service (EC2)" at bounding box center [725, 637] width 638 height 39
drag, startPoint x: 850, startPoint y: 293, endPoint x: 694, endPoint y: 291, distance: 156.1
click at [694, 686] on div "Amazon Elastic Container Service (ECS)" at bounding box center [725, 705] width 638 height 39
drag, startPoint x: 758, startPoint y: 291, endPoint x: 835, endPoint y: 291, distance: 77.1
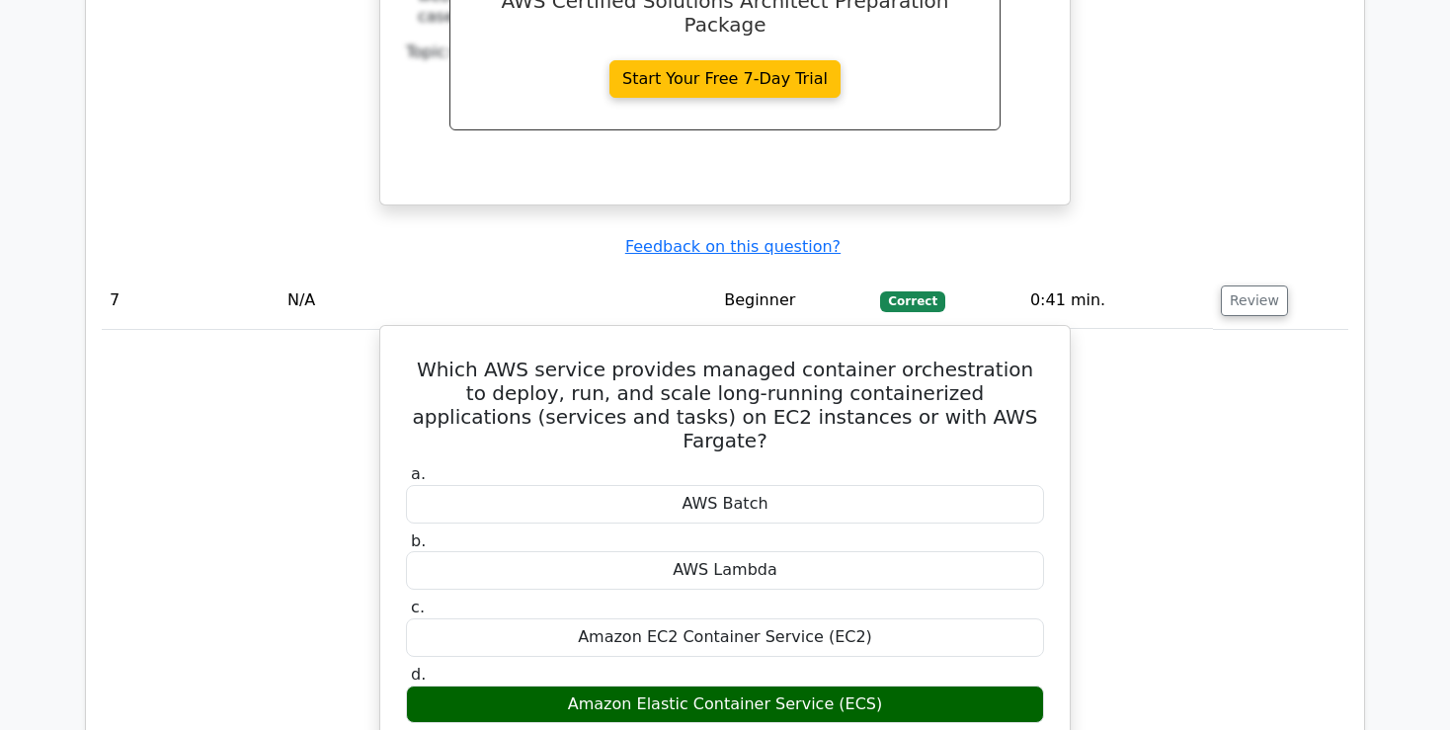
click at [835, 686] on div "Amazon Elastic Container Service (ECS)" at bounding box center [725, 705] width 638 height 39
drag, startPoint x: 835, startPoint y: 291, endPoint x: 627, endPoint y: 279, distance: 207.9
click at [627, 686] on div "Amazon Elastic Container Service (ECS)" at bounding box center [725, 705] width 638 height 39
